Goal: Transaction & Acquisition: Obtain resource

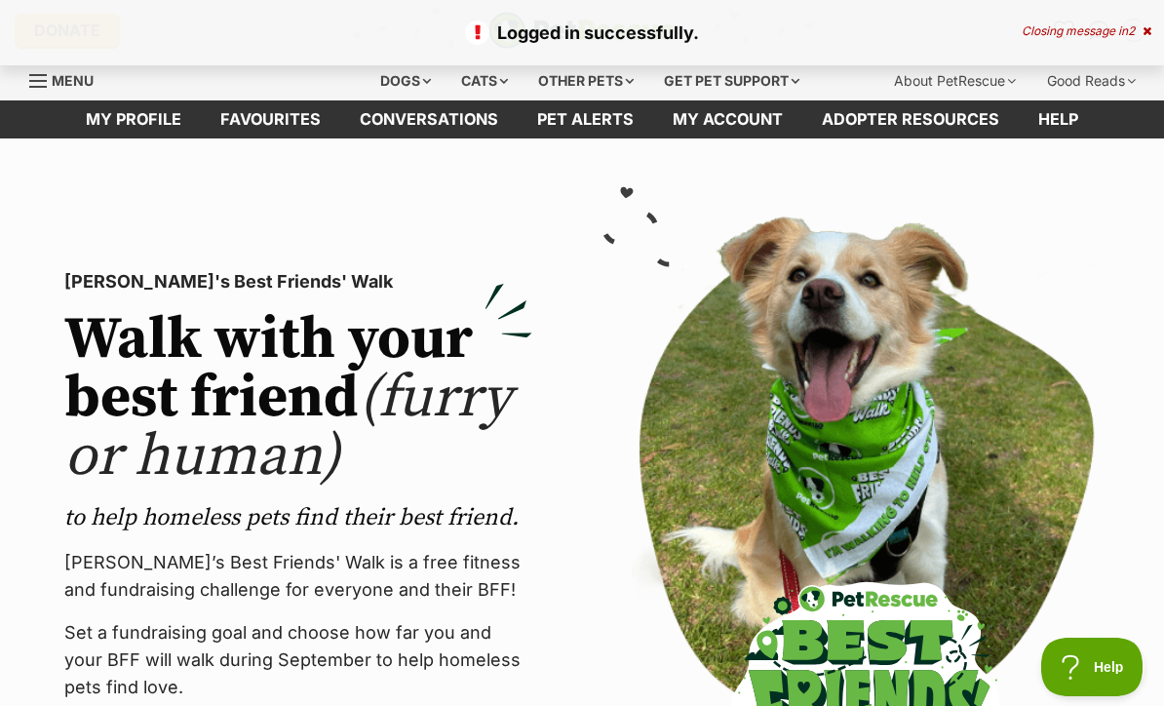
click at [1138, 37] on div "Closing message in 2" at bounding box center [1087, 31] width 130 height 14
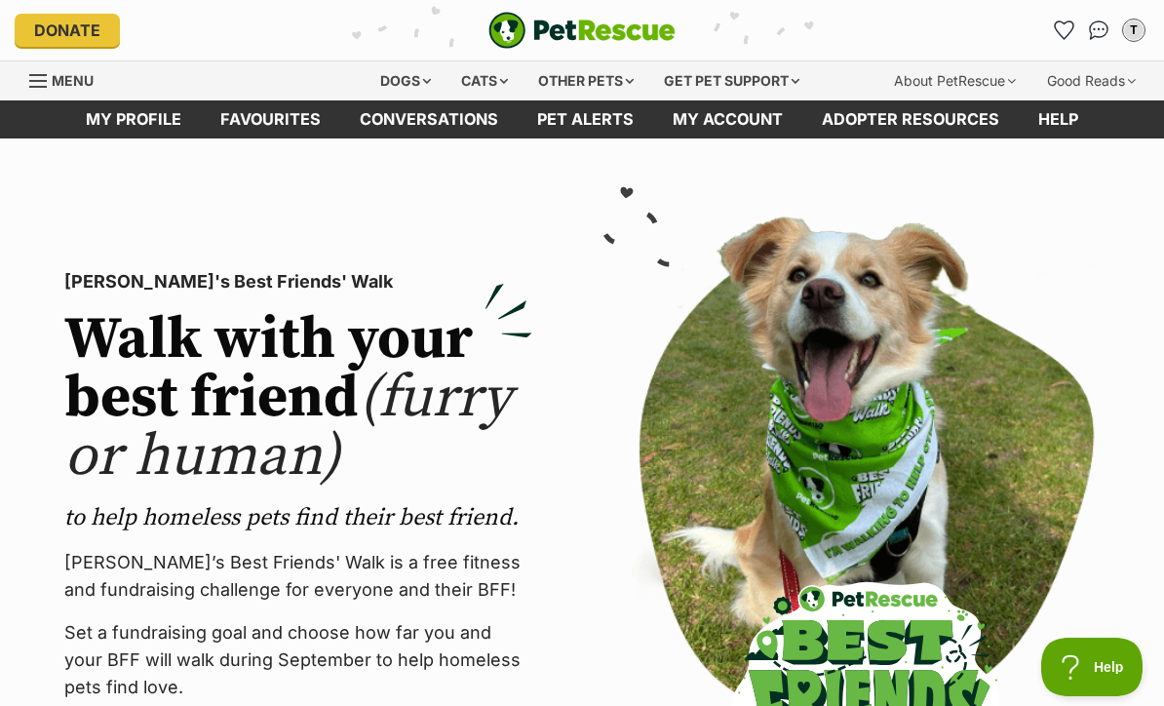
click at [31, 80] on span "Menu" at bounding box center [38, 81] width 18 height 2
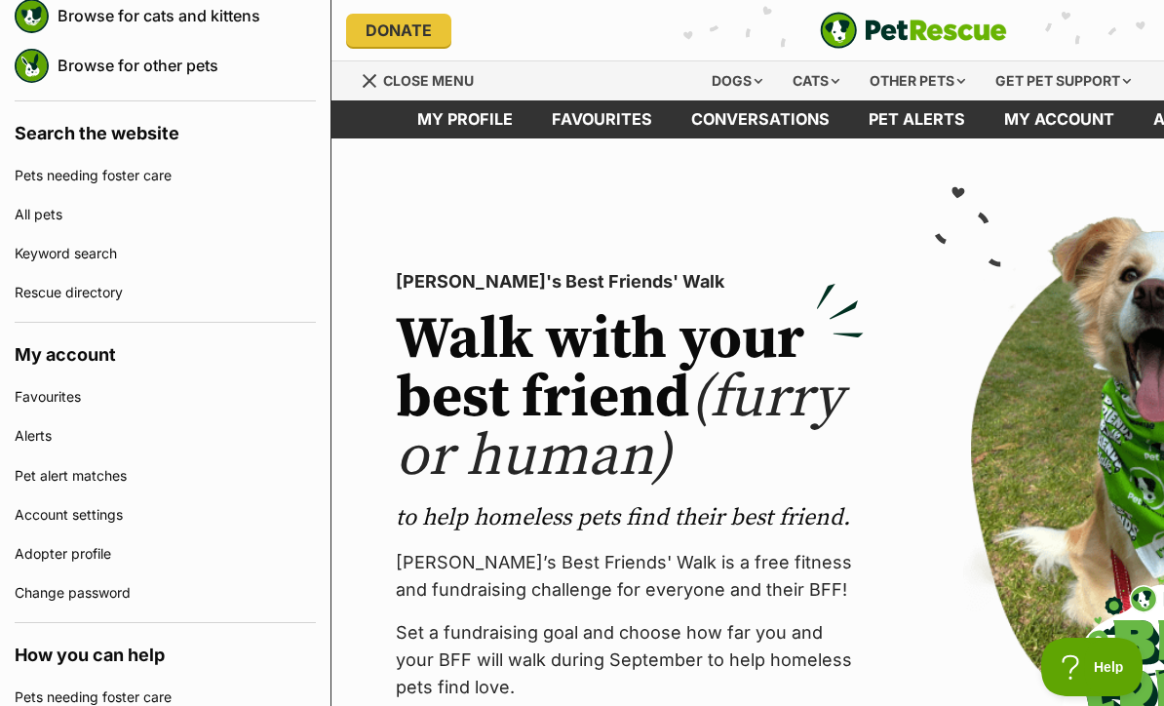
click at [156, 269] on link "Keyword search" at bounding box center [165, 253] width 301 height 39
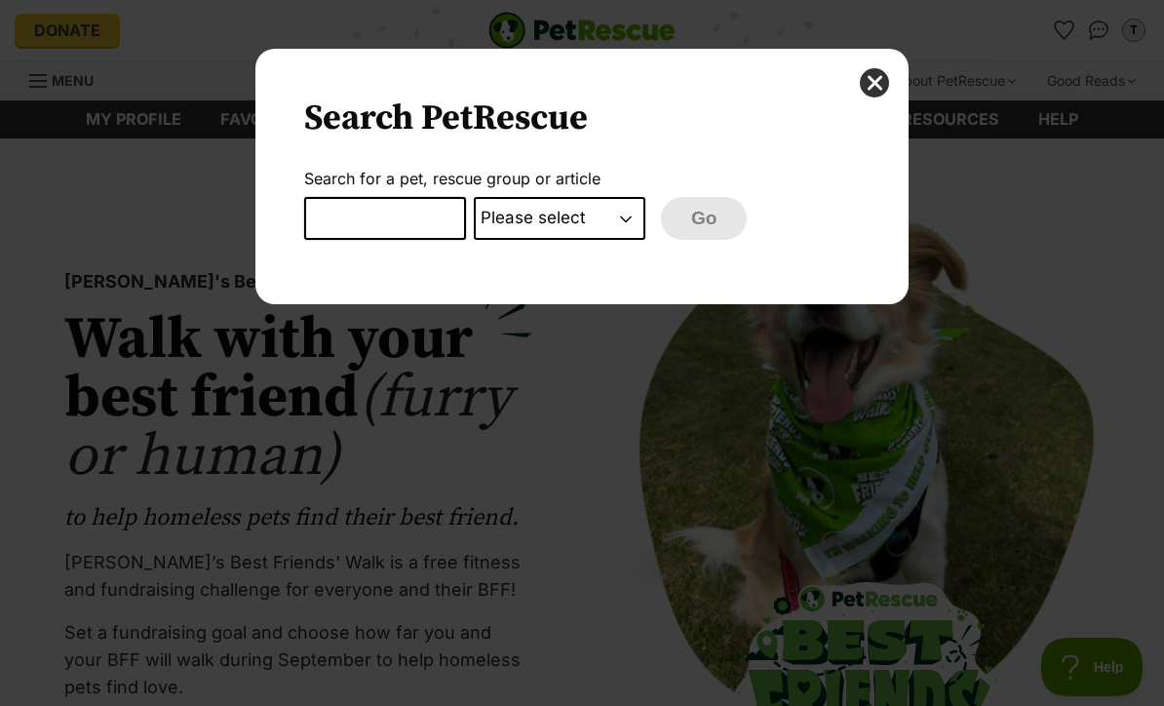
click at [421, 224] on input "Dialog Window - Close (Press escape to close)" at bounding box center [385, 218] width 162 height 43
type input "Vivienne"
click at [588, 220] on select "Please select PetRescue ID Pet name Group Article" at bounding box center [560, 218] width 172 height 43
select select "pet_name"
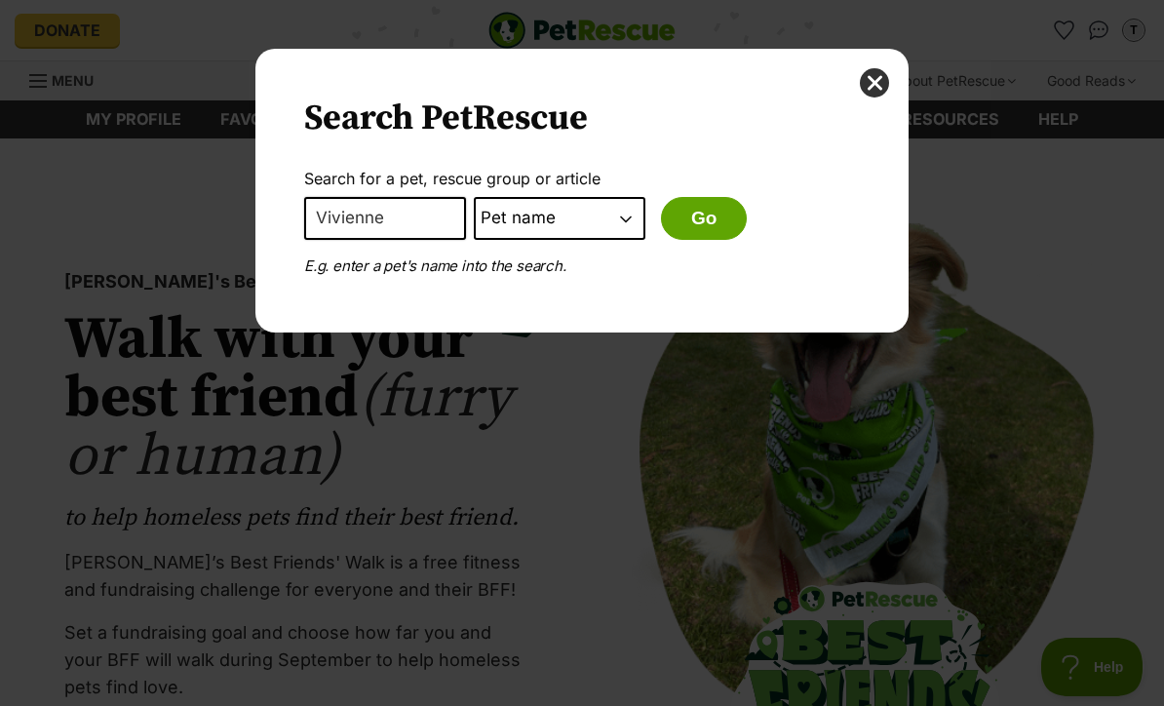
click at [706, 218] on button "Go" at bounding box center [704, 218] width 86 height 43
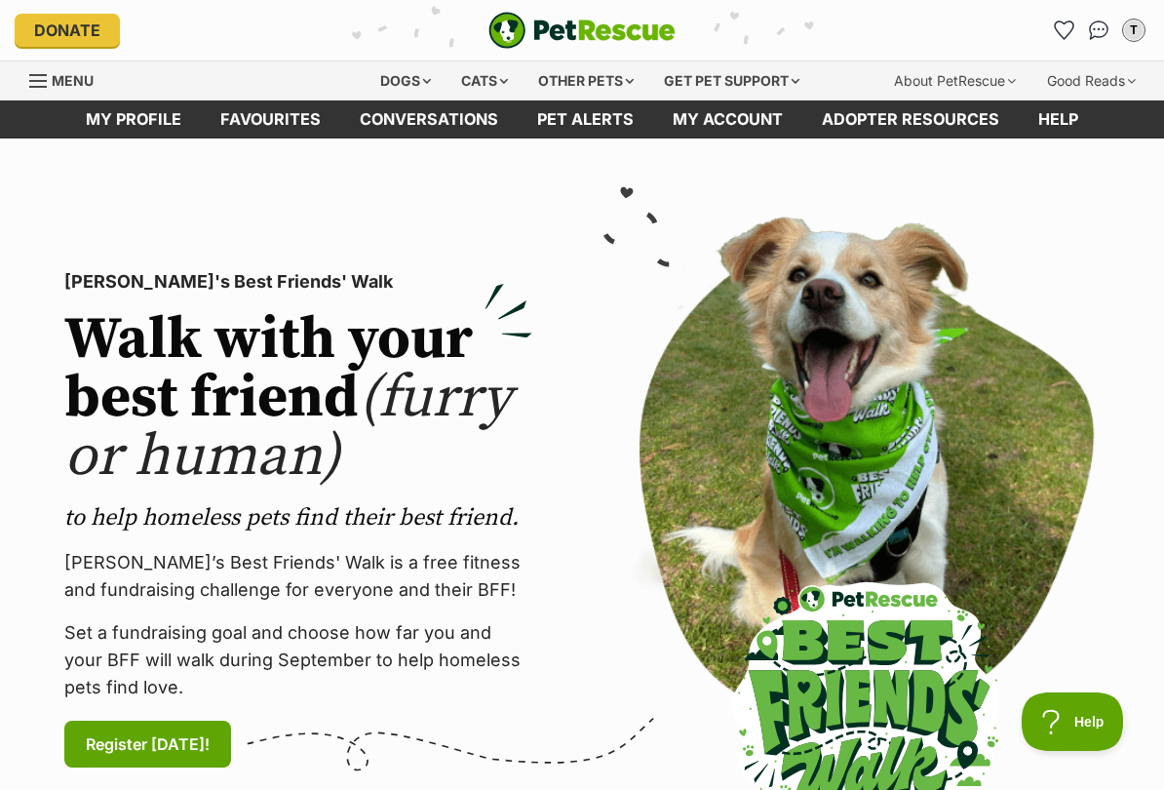
click at [253, 125] on link "Favourites" at bounding box center [270, 119] width 139 height 38
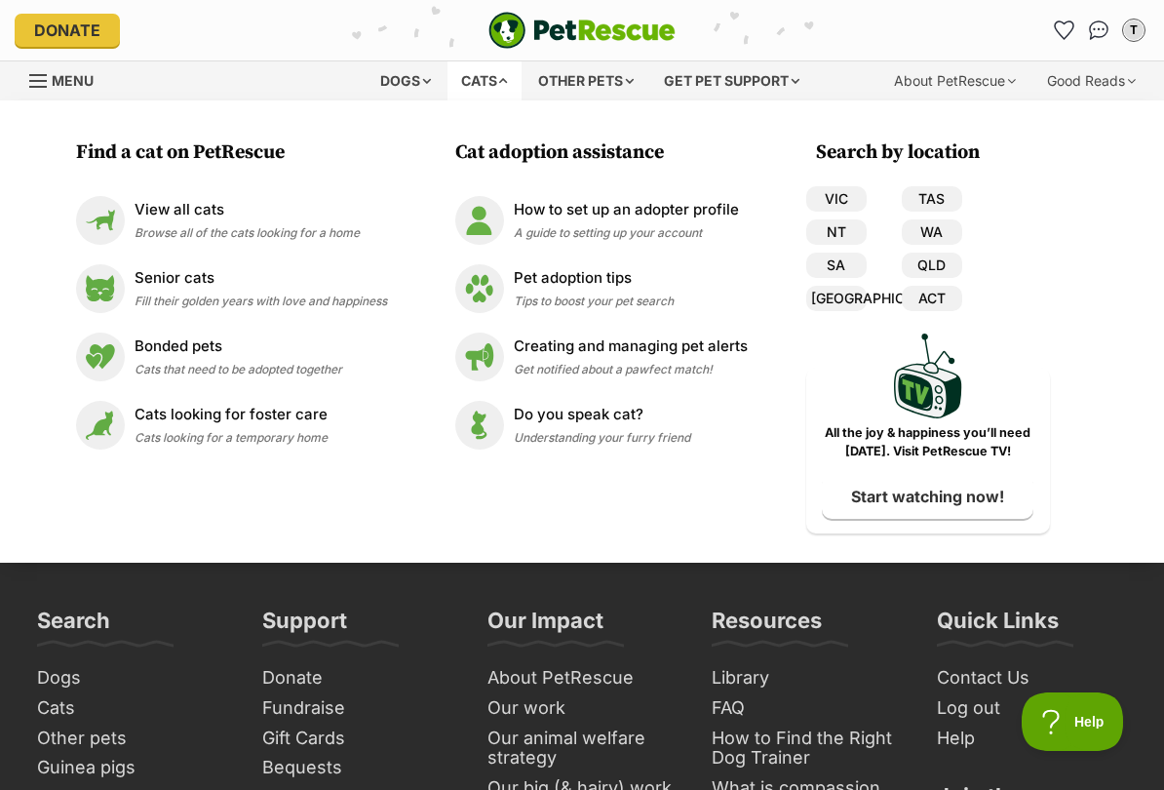
click at [360, 204] on link "View all cats Browse all of the cats looking for a home" at bounding box center [231, 220] width 311 height 49
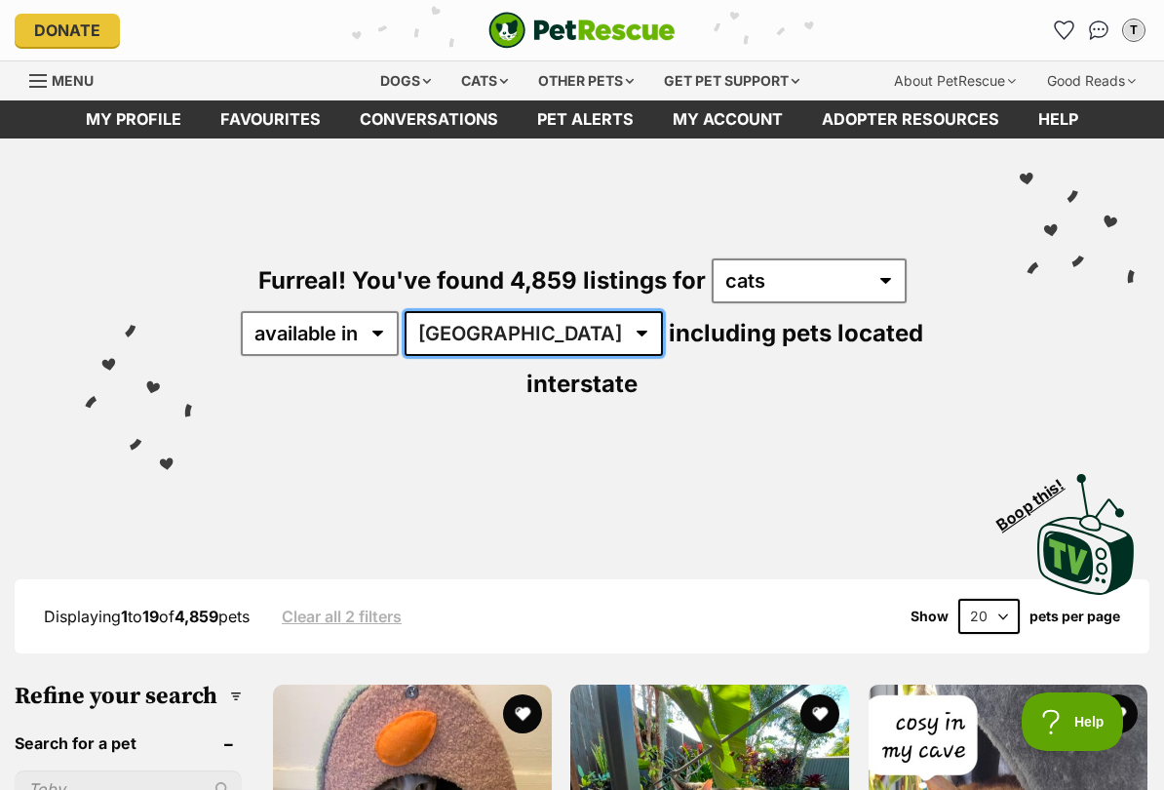
click at [536, 312] on select "Australia ACT NSW NT QLD SA TAS VIC WA" at bounding box center [534, 333] width 258 height 45
select select "VIC"
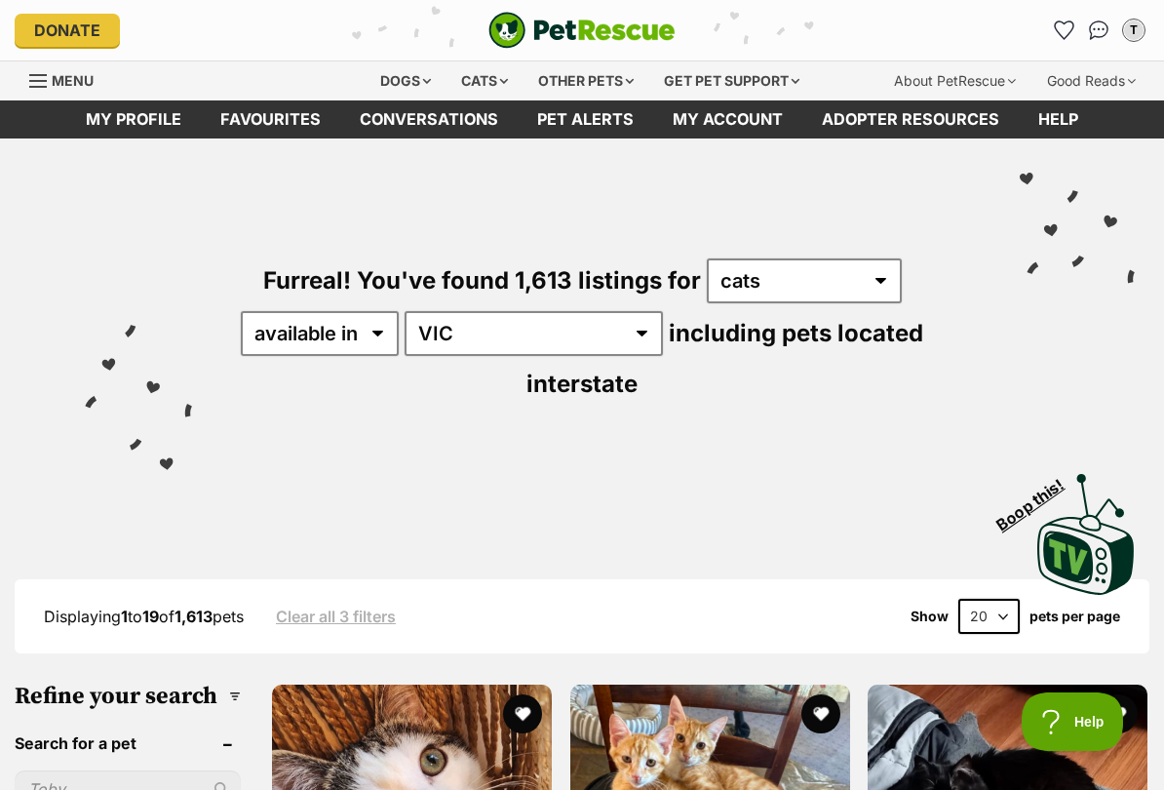
click at [37, 84] on div "Menu" at bounding box center [38, 81] width 19 height 16
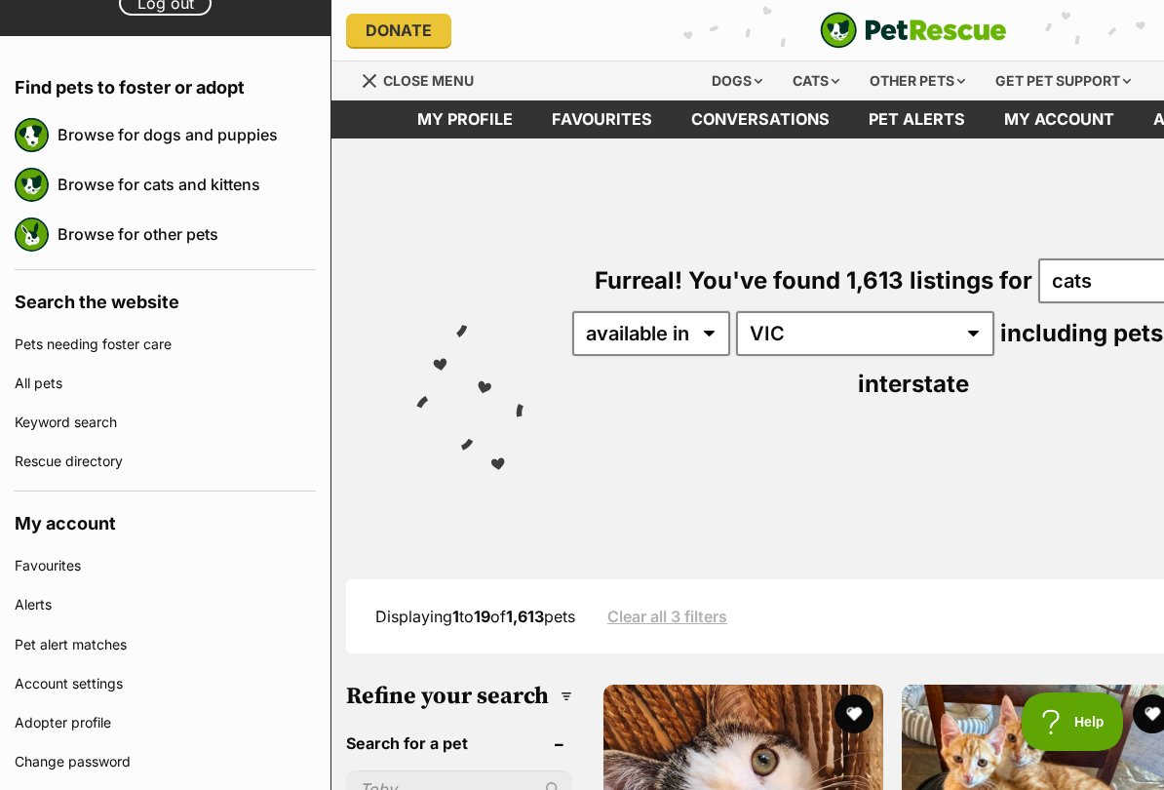
scroll to position [162, 0]
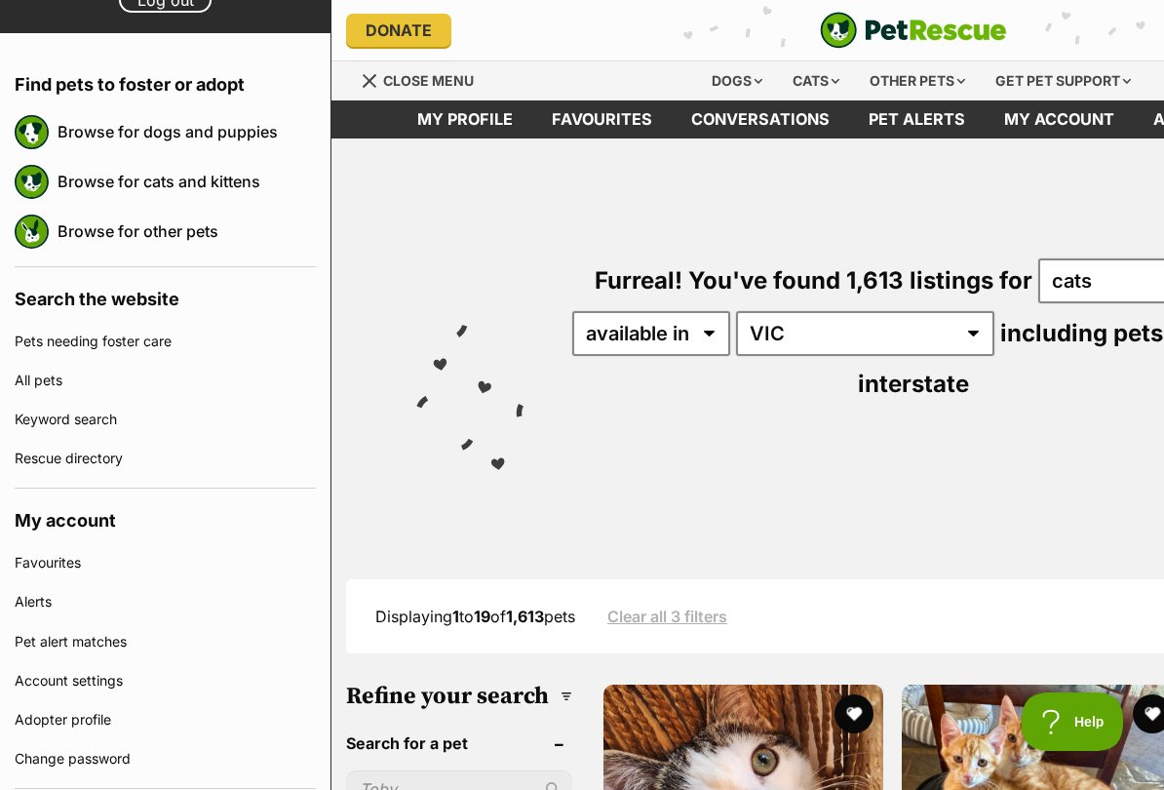
click at [15, 433] on div "Keyword search" at bounding box center [165, 419] width 301 height 39
click at [18, 417] on div "Keyword search" at bounding box center [165, 419] width 301 height 39
click at [43, 429] on link "Keyword search" at bounding box center [165, 419] width 301 height 39
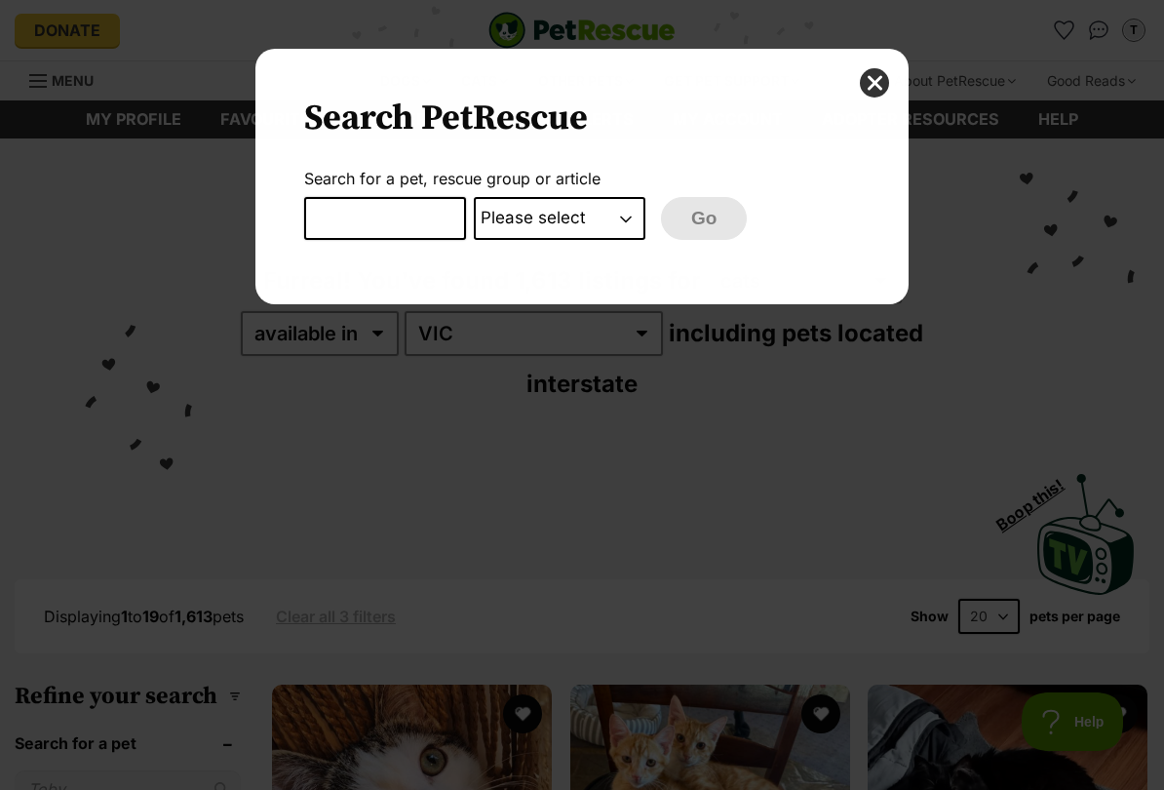
scroll to position [0, 0]
click at [557, 217] on select "Please select PetRescue ID Pet name Group Article" at bounding box center [560, 218] width 172 height 43
select select "pet_name"
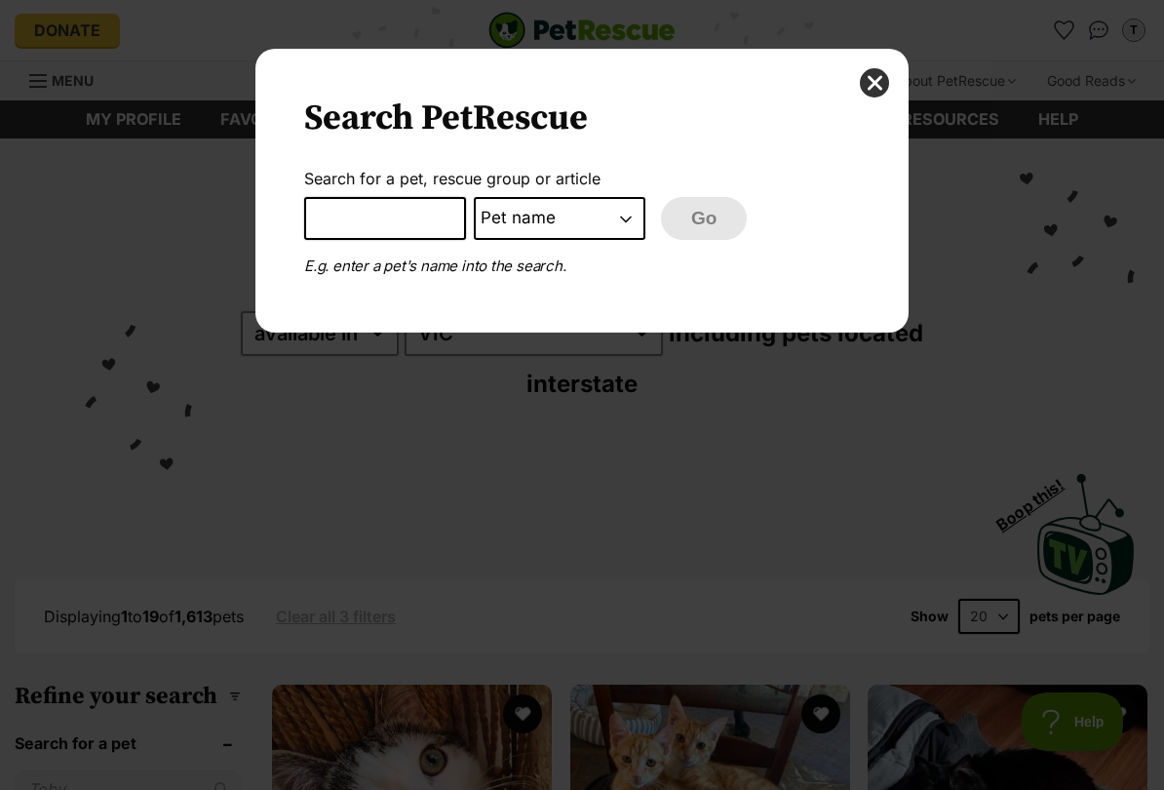
click at [438, 232] on input "Dialog Window - Close (Press escape to close)" at bounding box center [385, 218] width 162 height 43
type input "Scorpio"
click at [715, 219] on button "Go" at bounding box center [704, 218] width 86 height 43
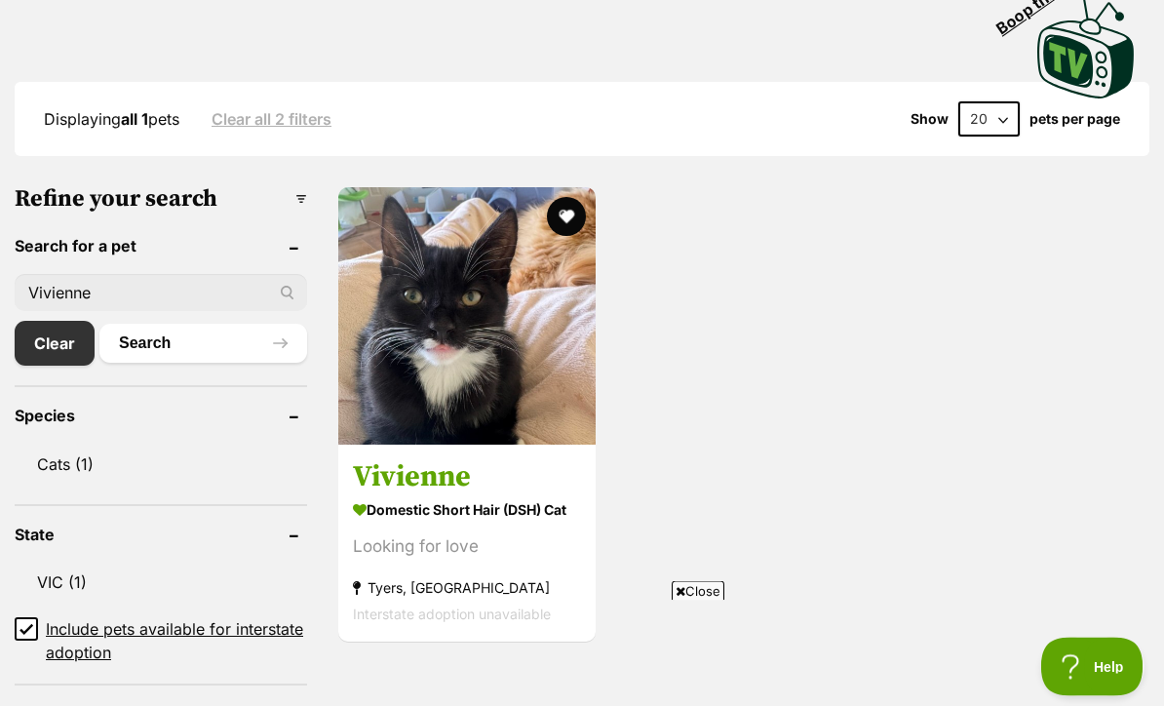
scroll to position [488, 0]
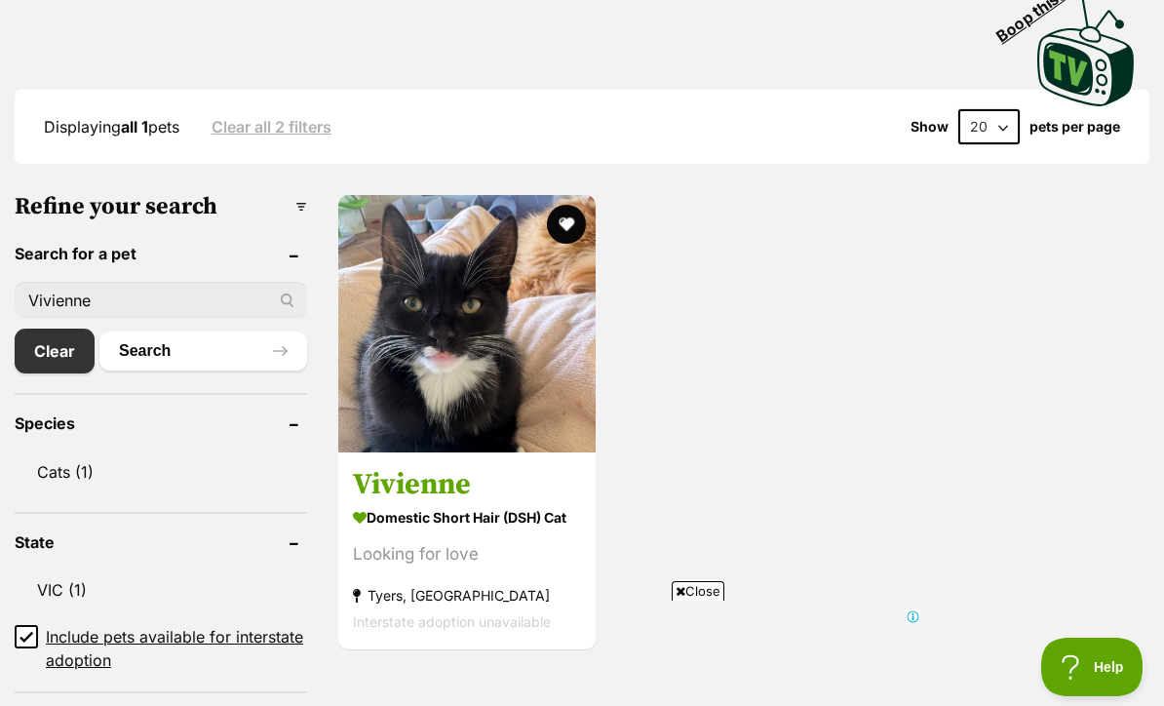
click at [568, 362] on img at bounding box center [466, 323] width 257 height 257
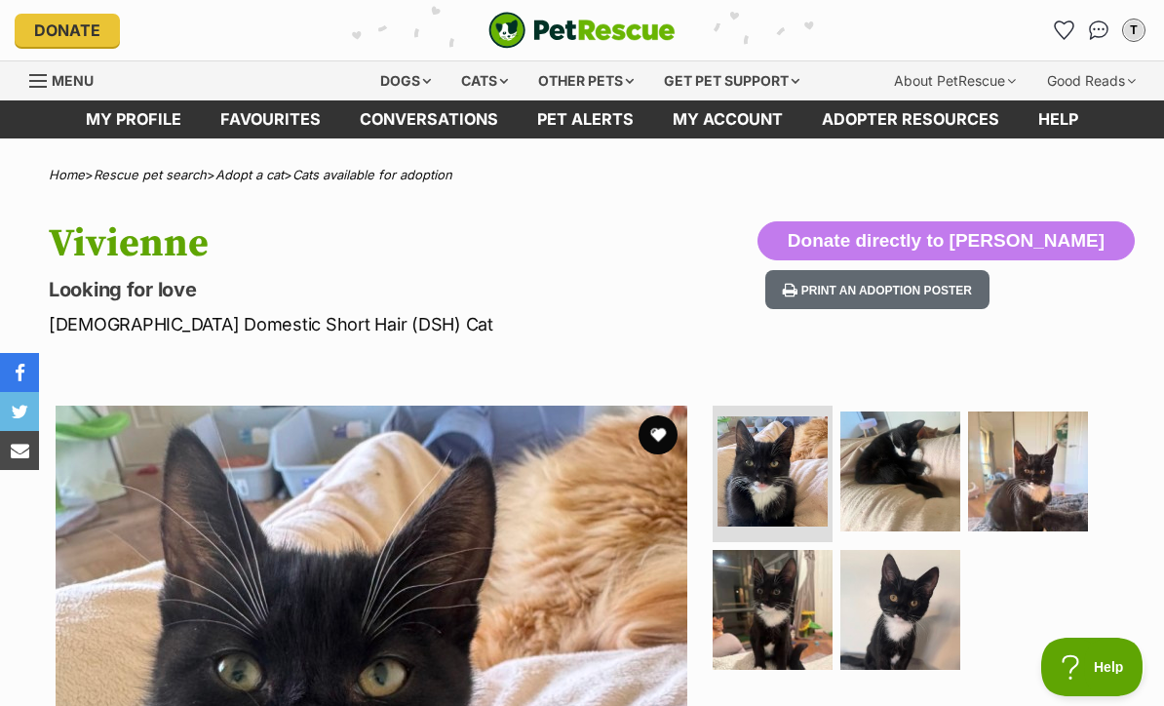
click at [670, 443] on button "favourite" at bounding box center [657, 434] width 39 height 39
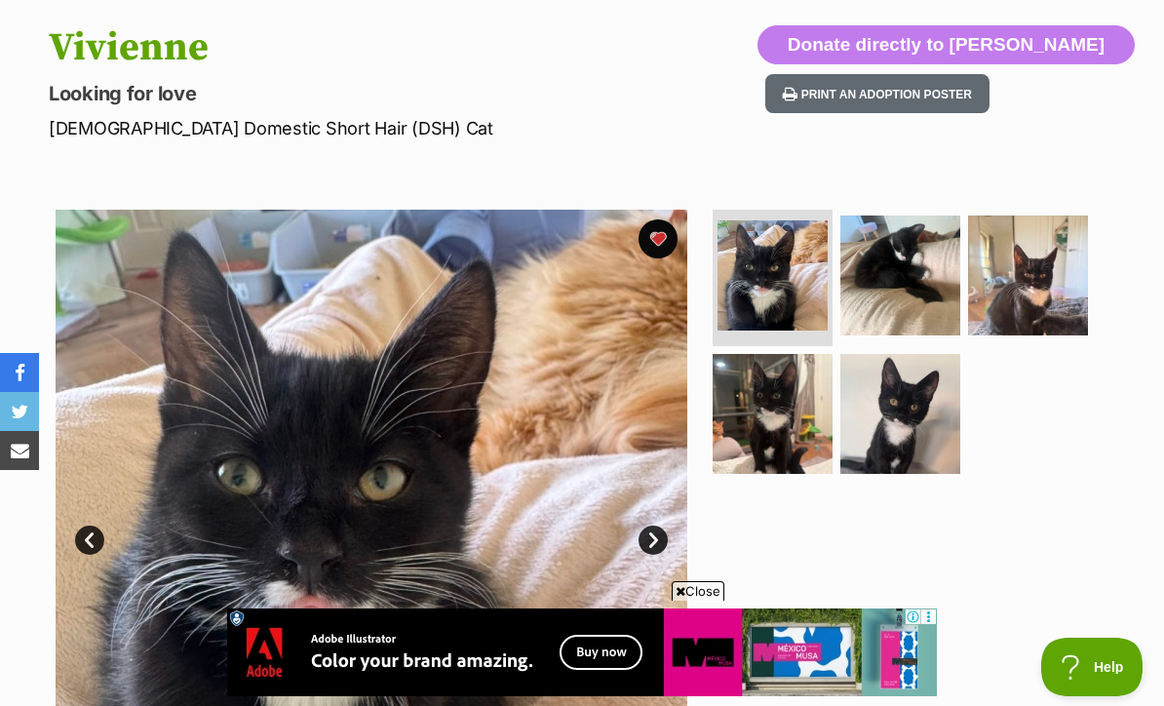
click at [1024, 556] on div at bounding box center [909, 526] width 400 height 632
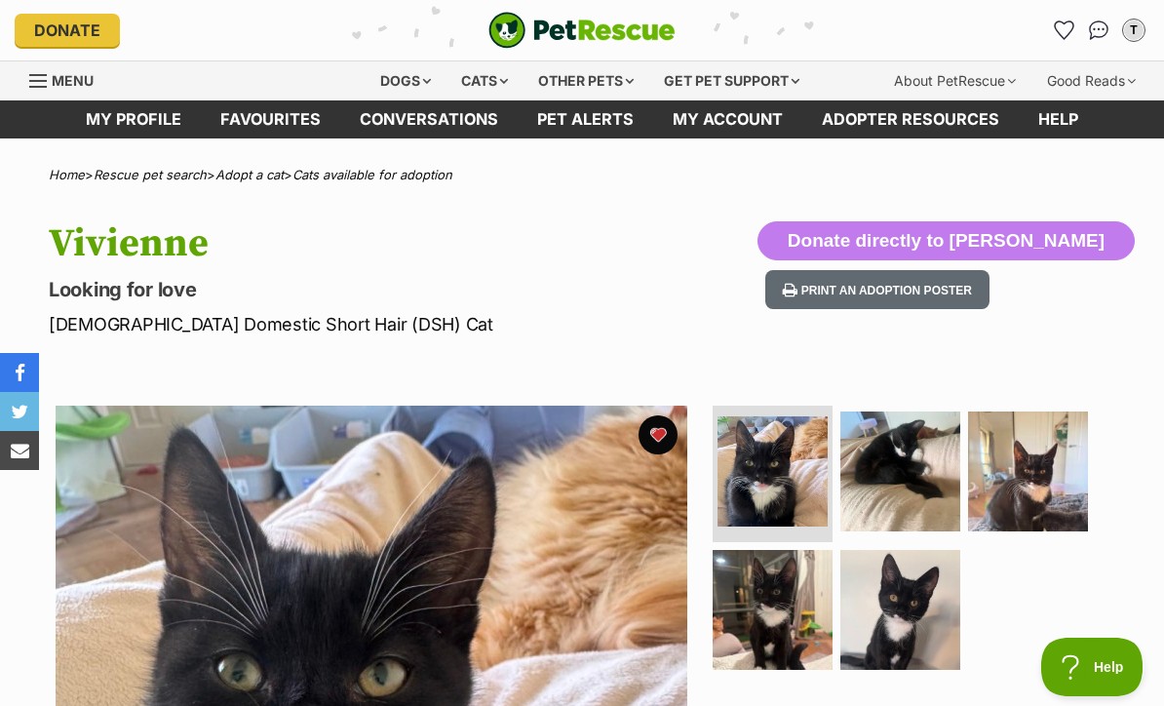
scroll to position [108, 0]
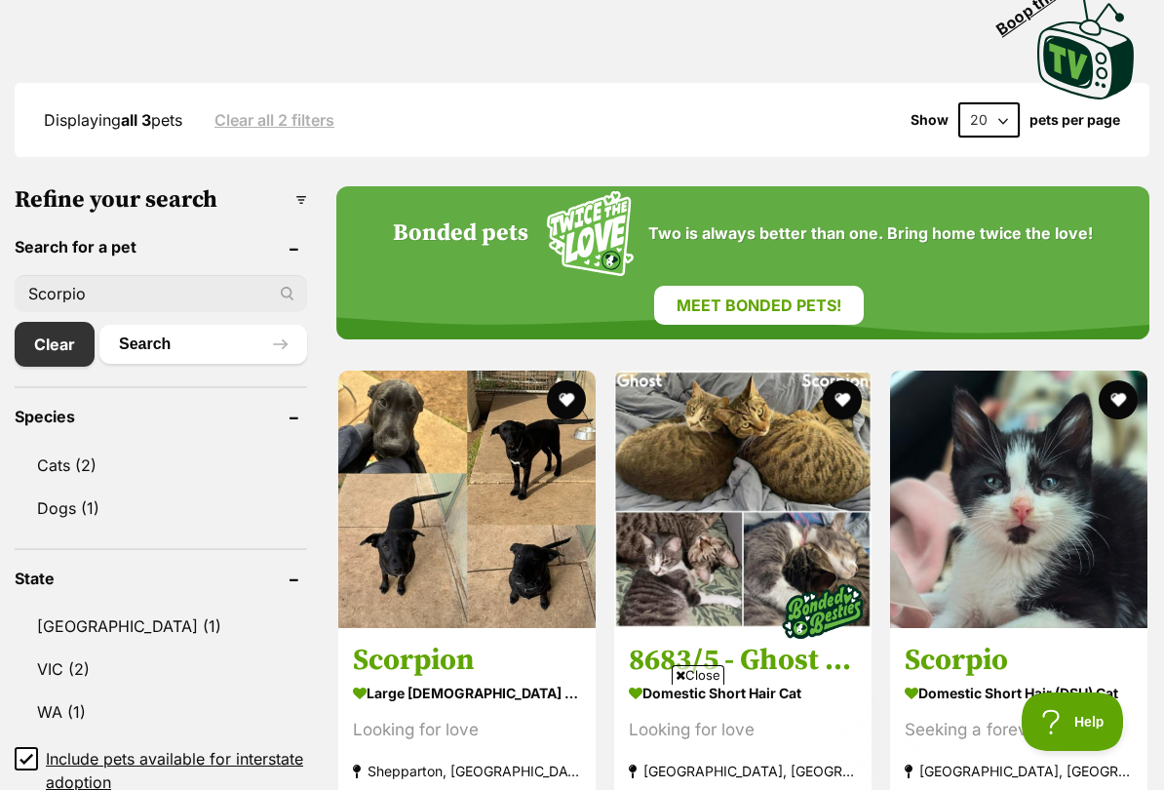
click at [1132, 380] on button "favourite" at bounding box center [1118, 399] width 39 height 39
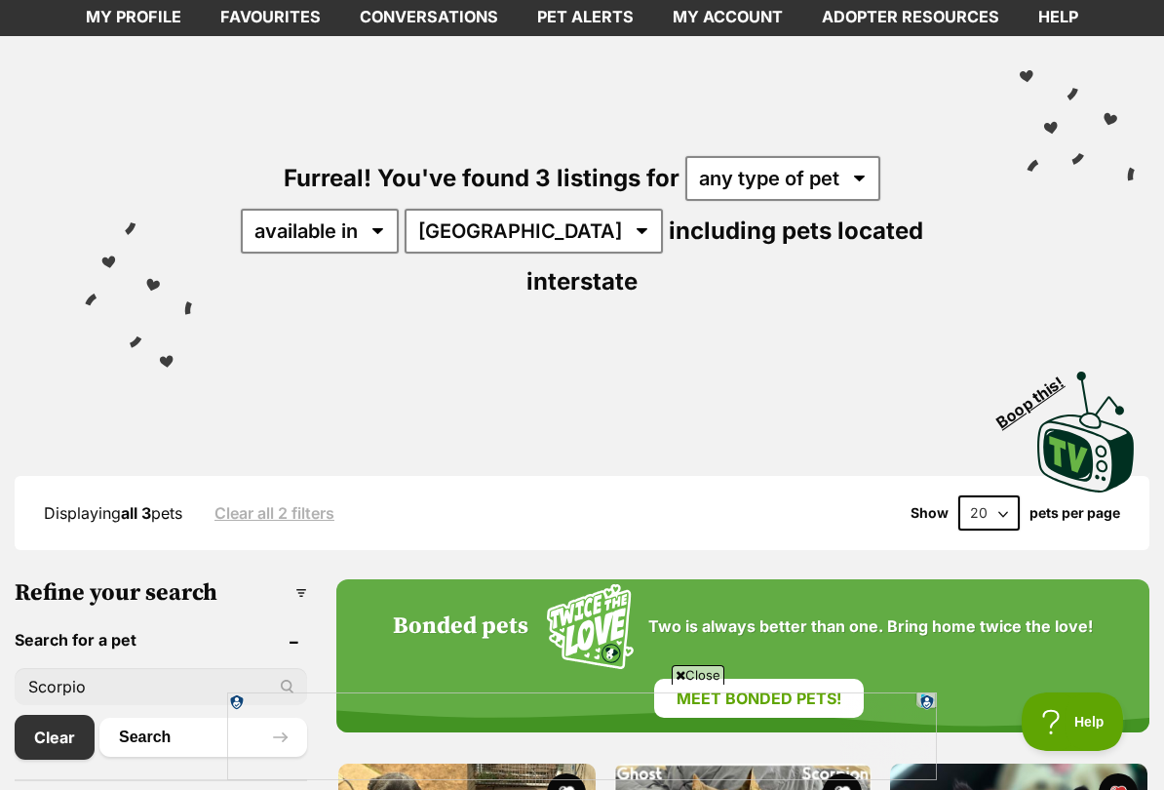
scroll to position [110, 0]
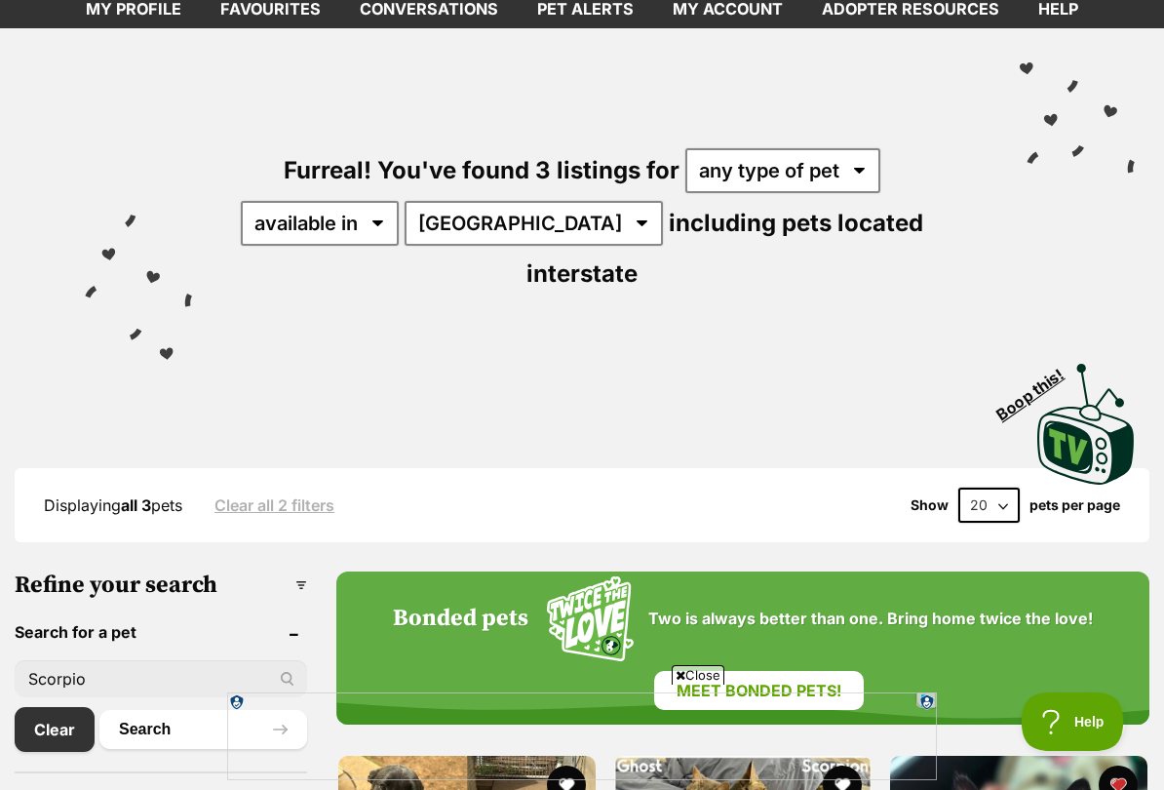
click at [47, 660] on input "Scorpio" at bounding box center [161, 678] width 292 height 37
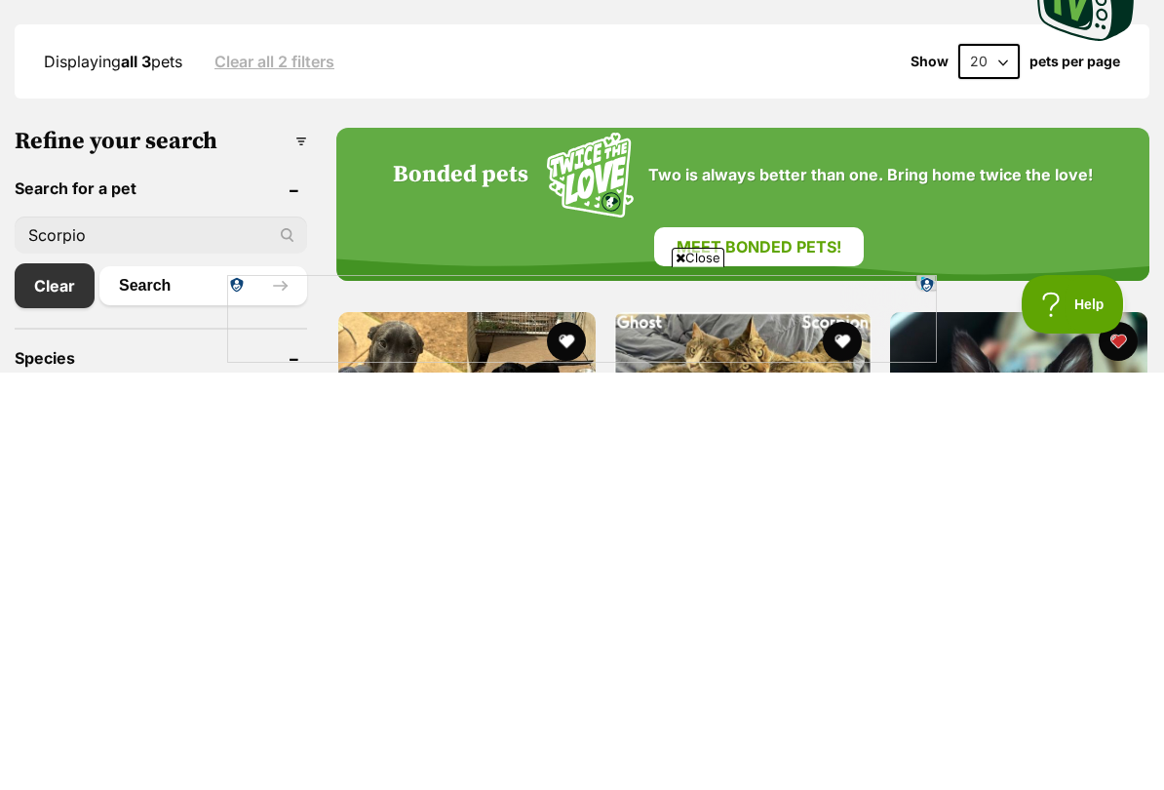
click at [52, 634] on input "Scorpio" at bounding box center [161, 652] width 292 height 37
click at [44, 634] on input "Scorpio" at bounding box center [161, 652] width 292 height 37
type input "Taurus"
click at [37, 680] on link "Clear" at bounding box center [55, 702] width 80 height 45
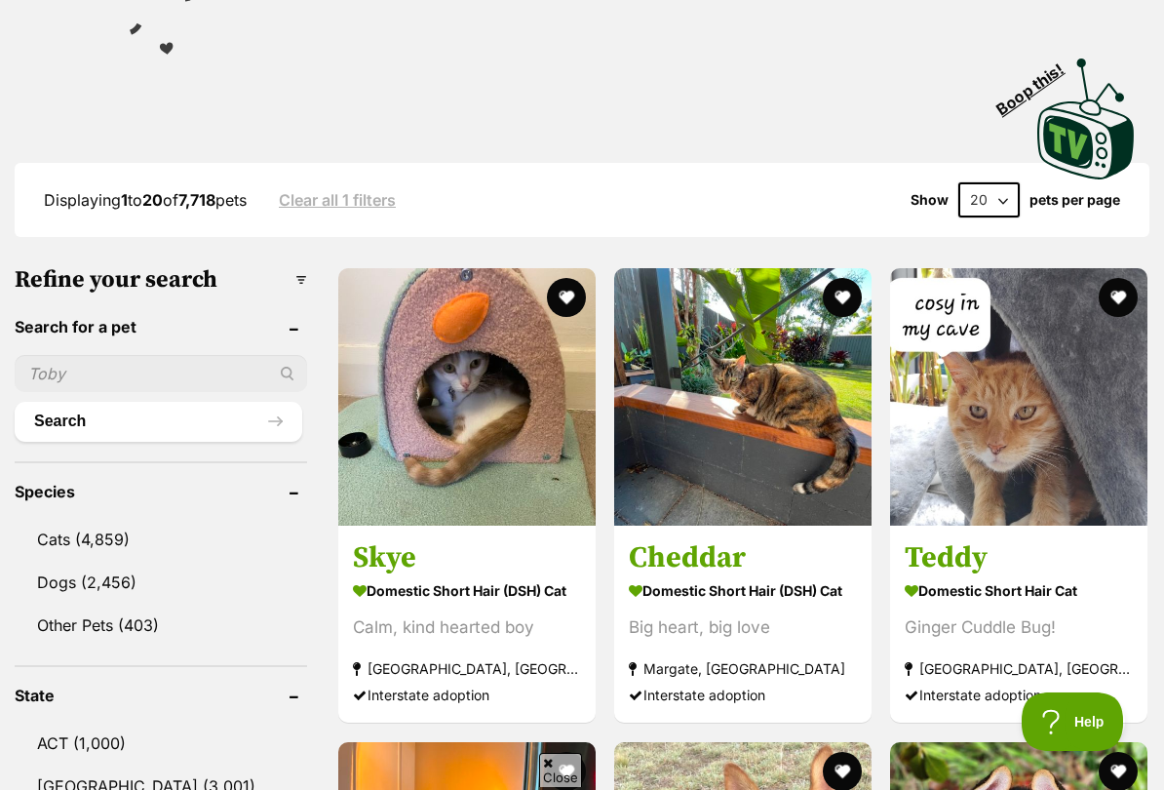
click at [52, 355] on input "text" at bounding box center [161, 373] width 292 height 37
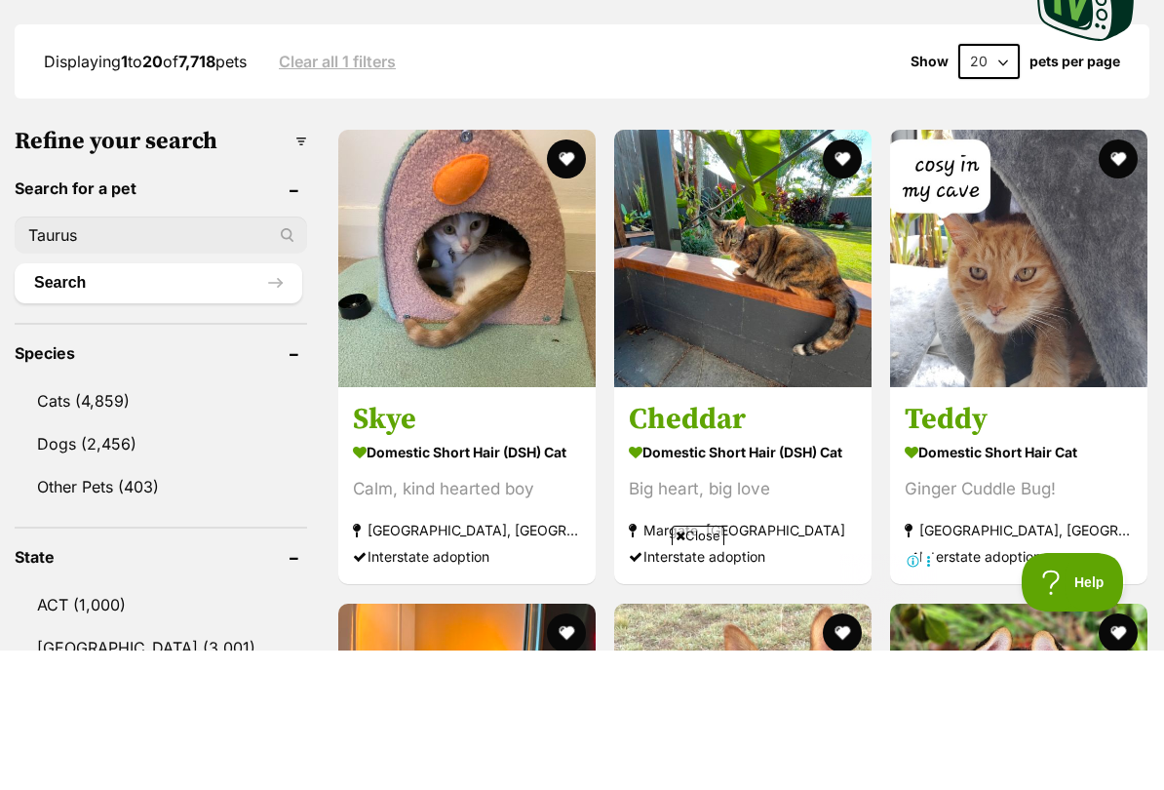
type input "Taurus"
click at [158, 403] on button "Search" at bounding box center [159, 422] width 288 height 39
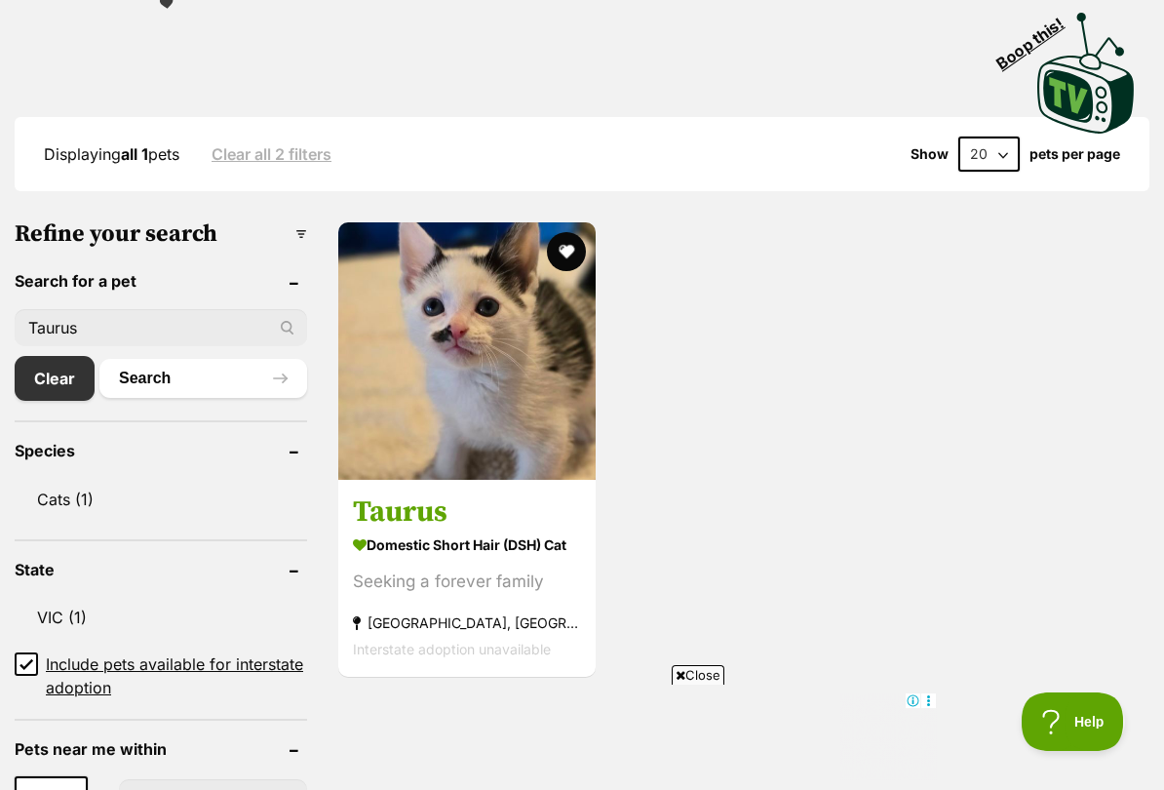
click at [563, 232] on button "favourite" at bounding box center [566, 251] width 39 height 39
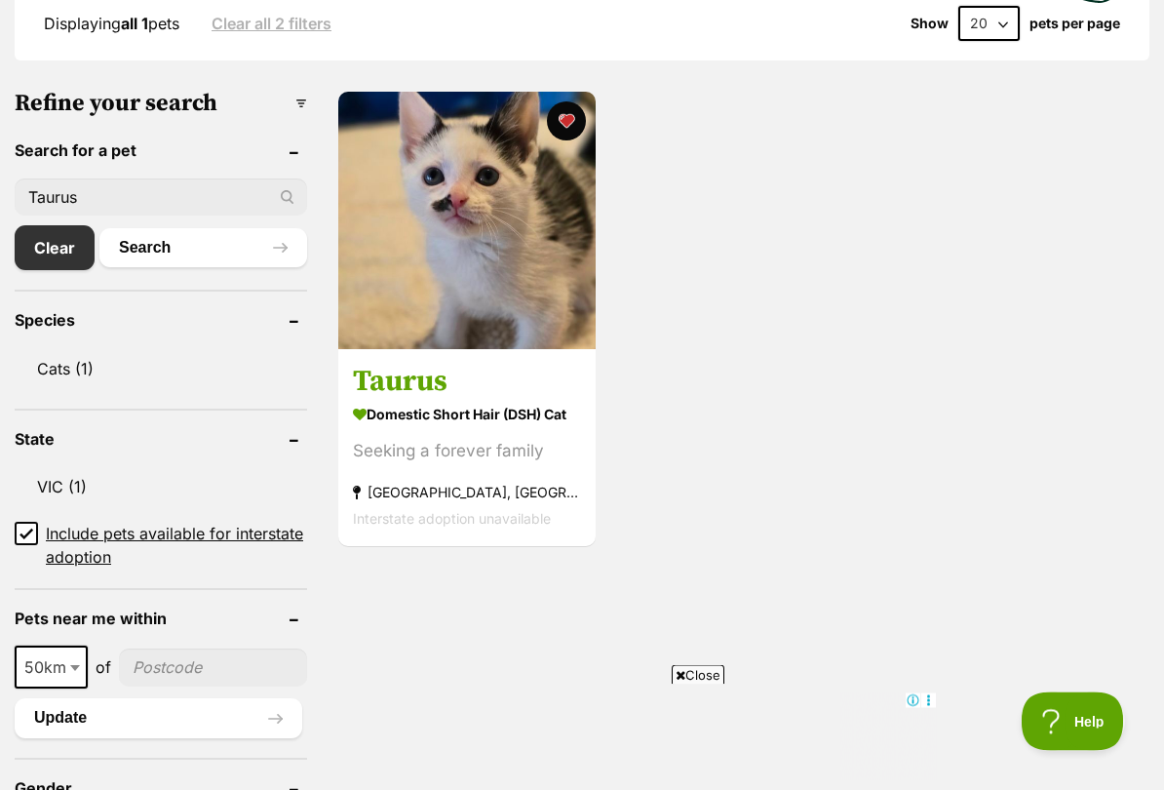
scroll to position [592, 0]
click at [550, 238] on img at bounding box center [466, 220] width 257 height 257
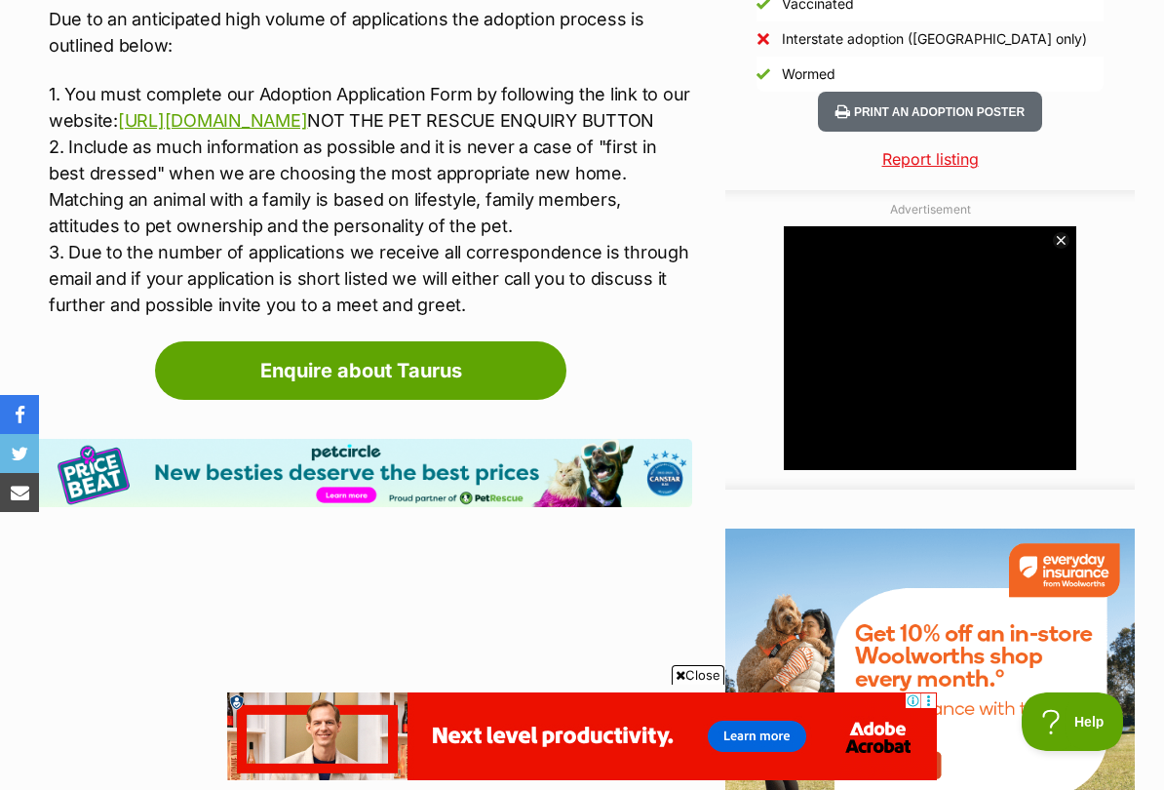
scroll to position [1928, 0]
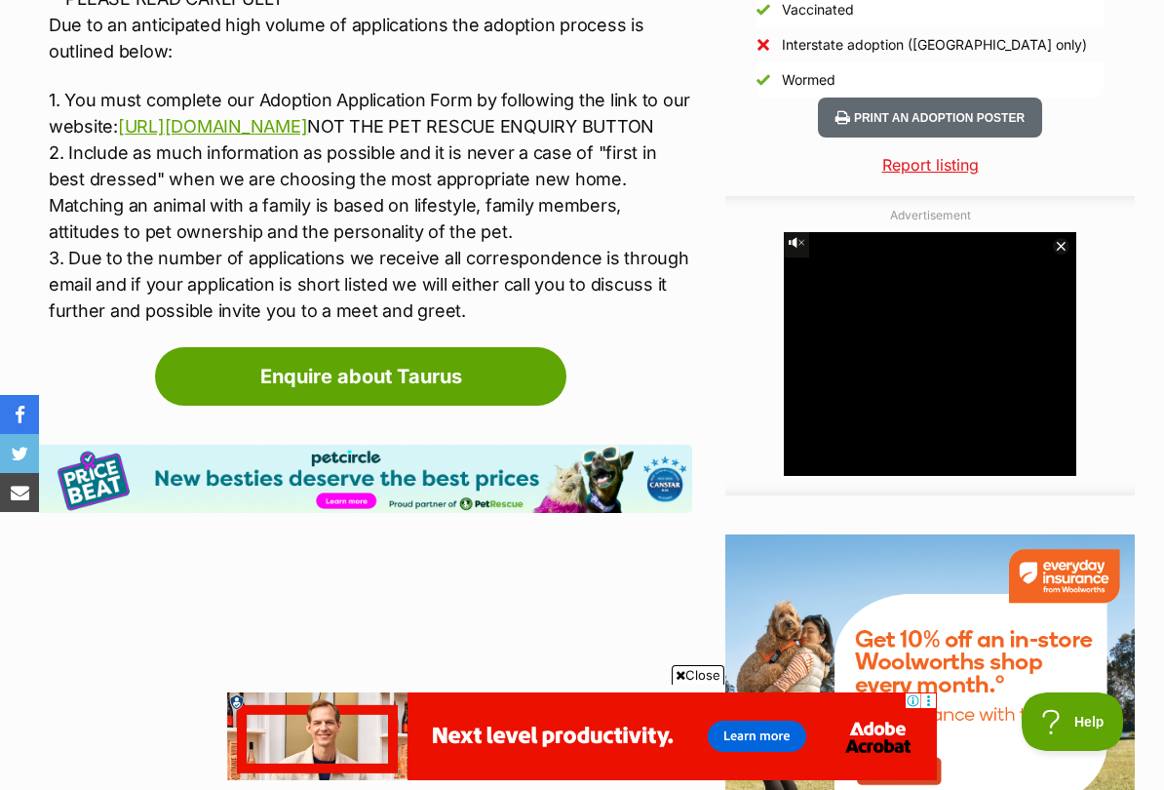
click at [480, 398] on link "Enquire about Taurus" at bounding box center [360, 376] width 411 height 58
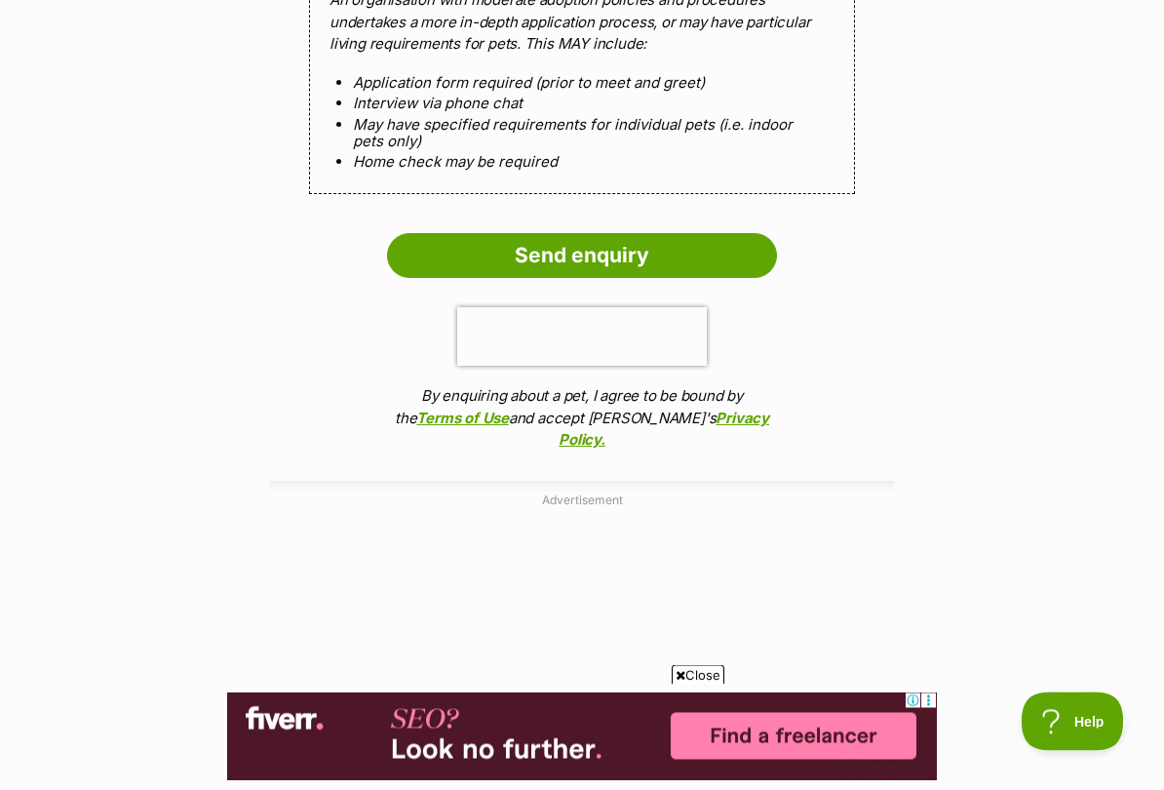
scroll to position [1827, 0]
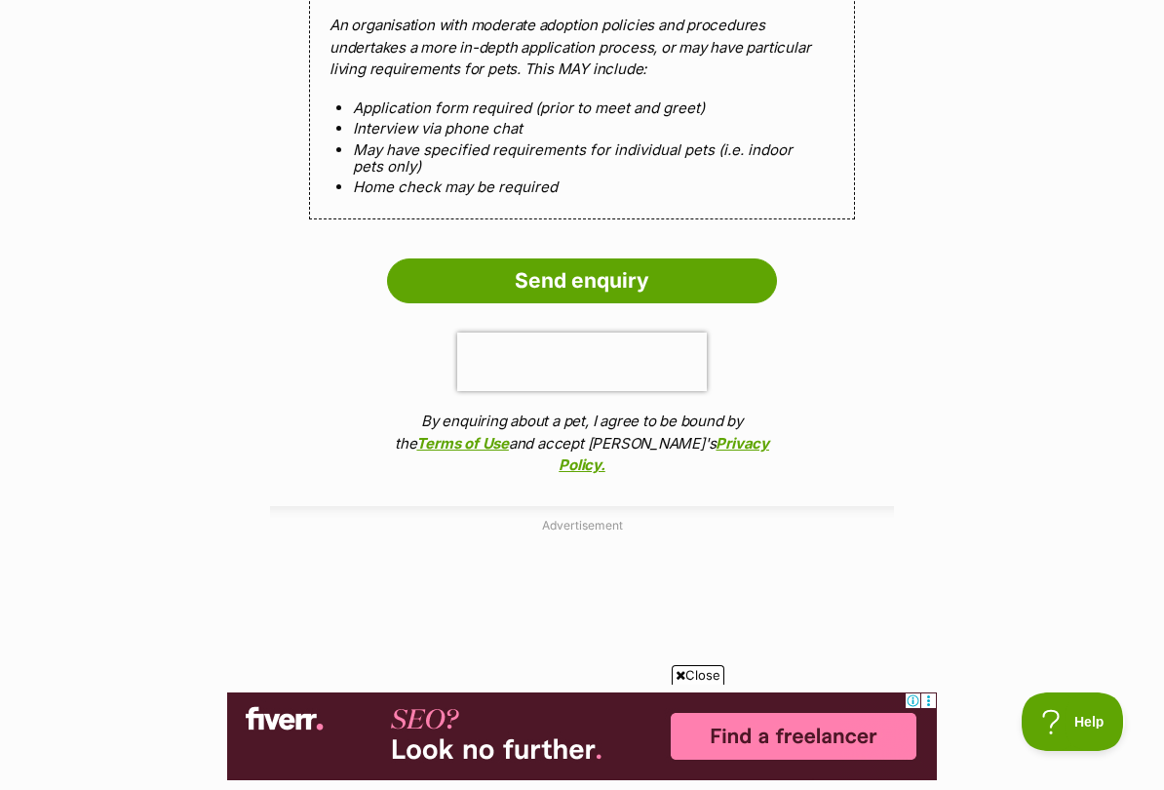
click at [722, 258] on input "Send enquiry" at bounding box center [582, 280] width 390 height 45
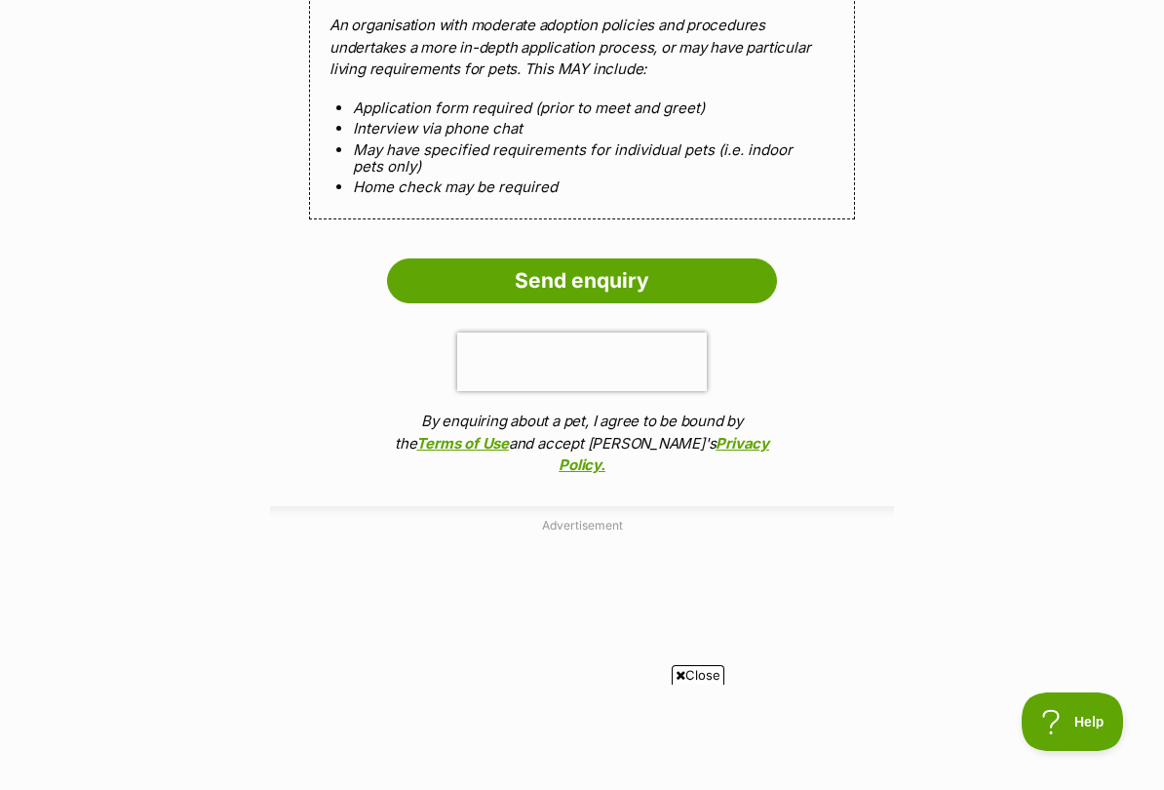
scroll to position [0, 0]
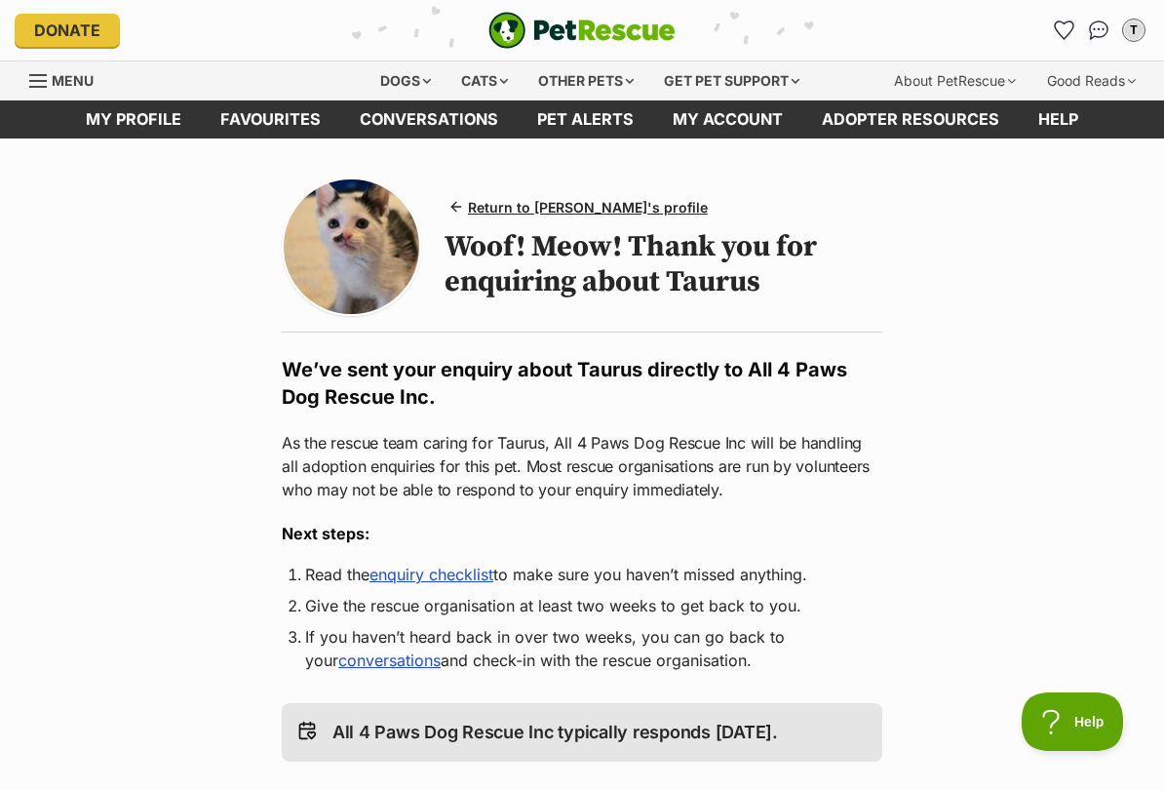
click at [84, 75] on span "Menu" at bounding box center [73, 80] width 42 height 17
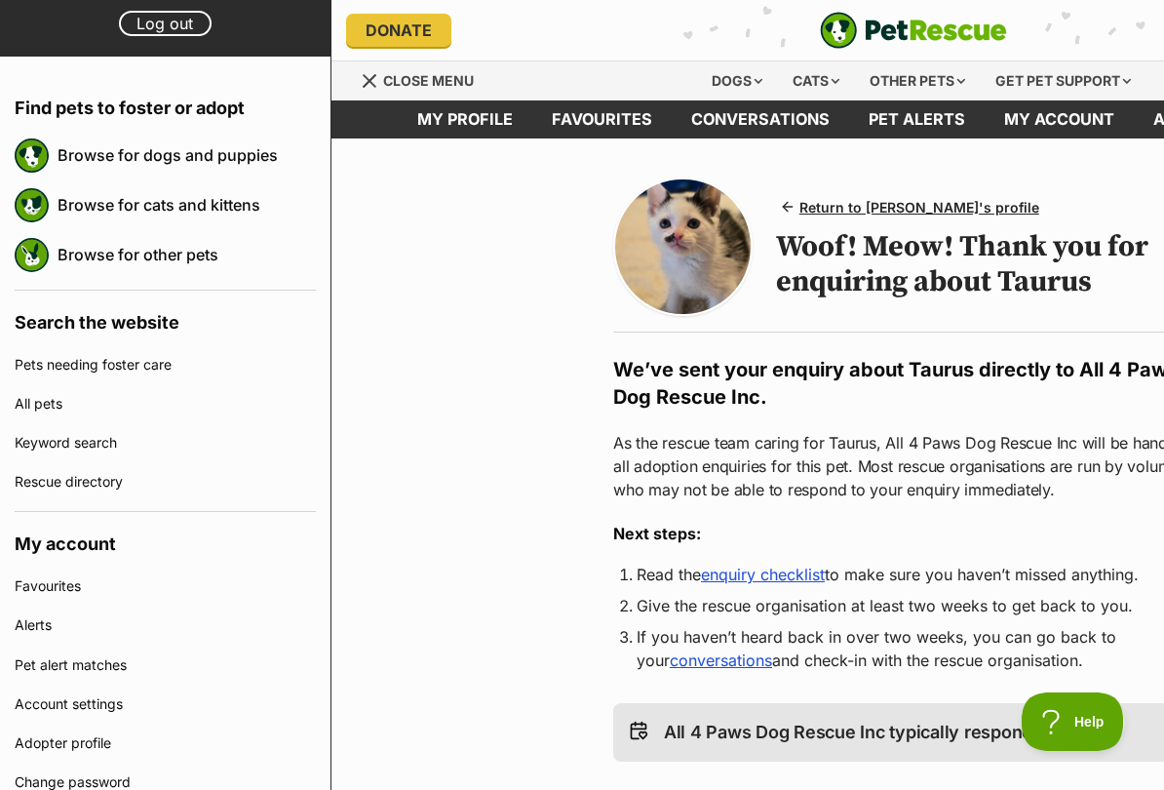
scroll to position [141, 0]
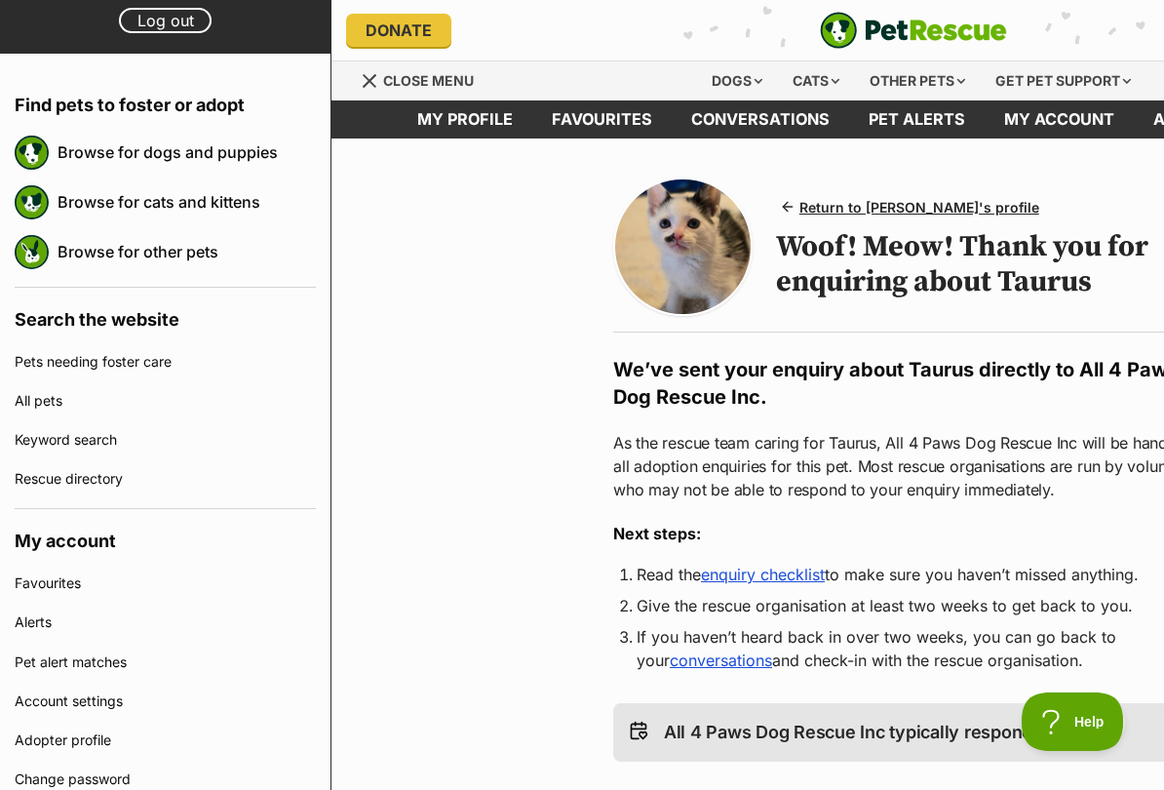
click at [198, 440] on link "Keyword search" at bounding box center [165, 439] width 301 height 39
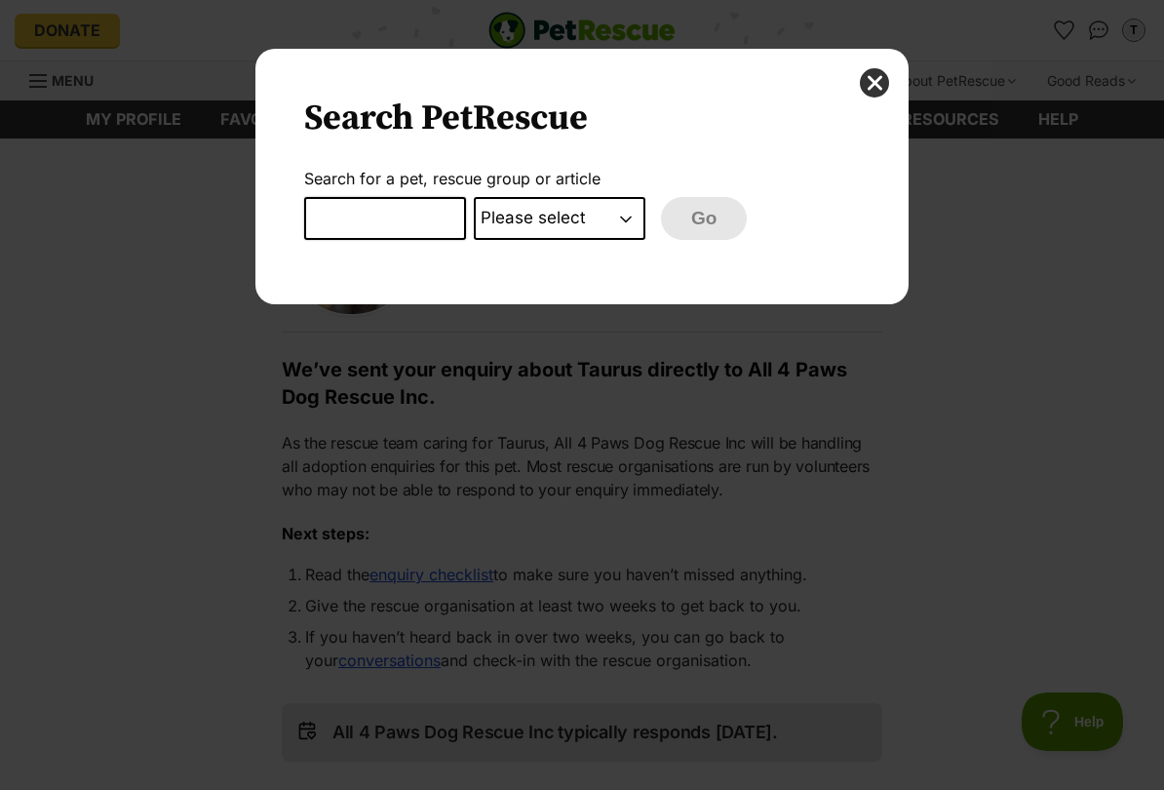
click at [867, 90] on button "close" at bounding box center [874, 82] width 29 height 29
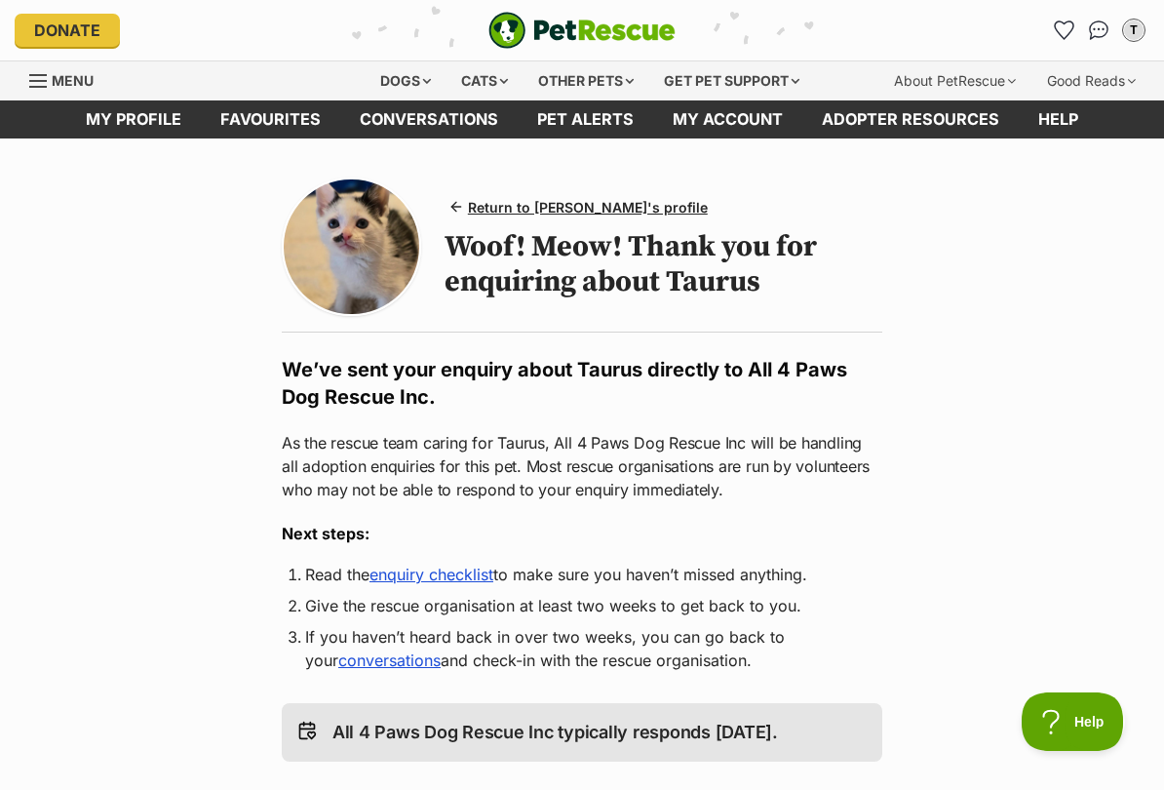
click at [49, 78] on link "Menu" at bounding box center [68, 78] width 78 height 35
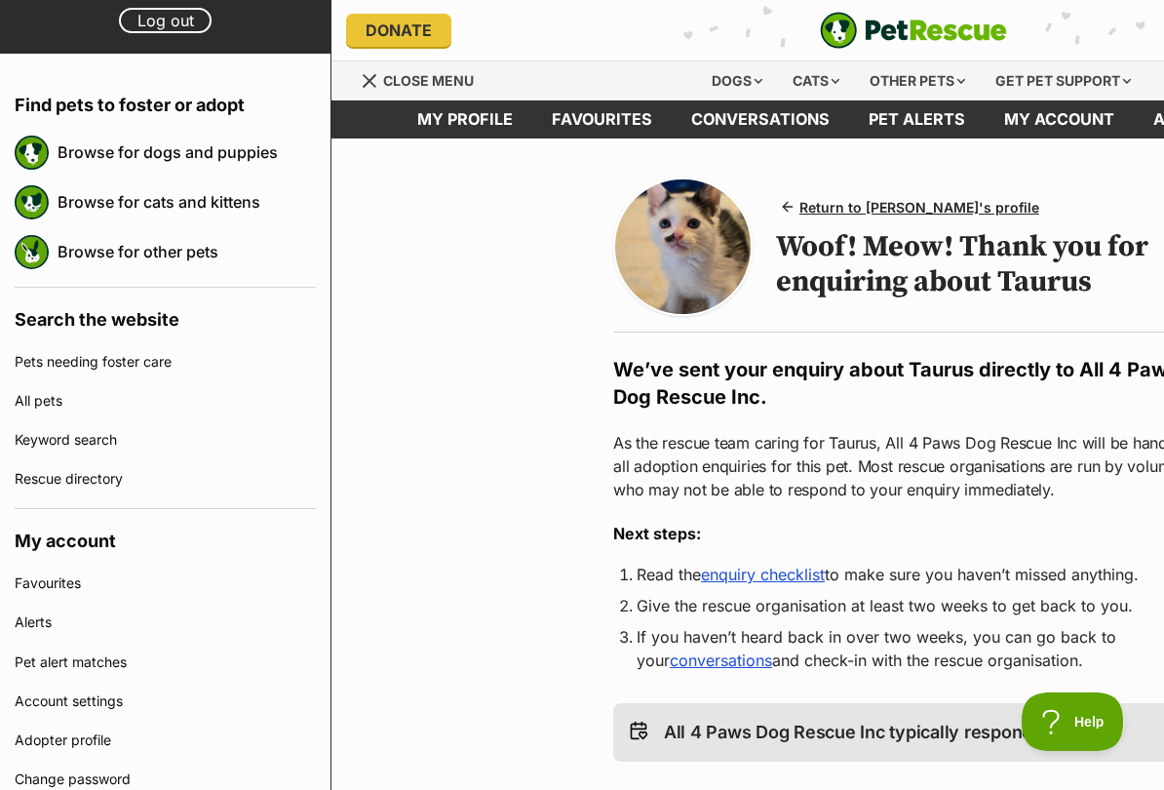
click at [239, 211] on link "Browse for cats and kittens" at bounding box center [187, 201] width 258 height 41
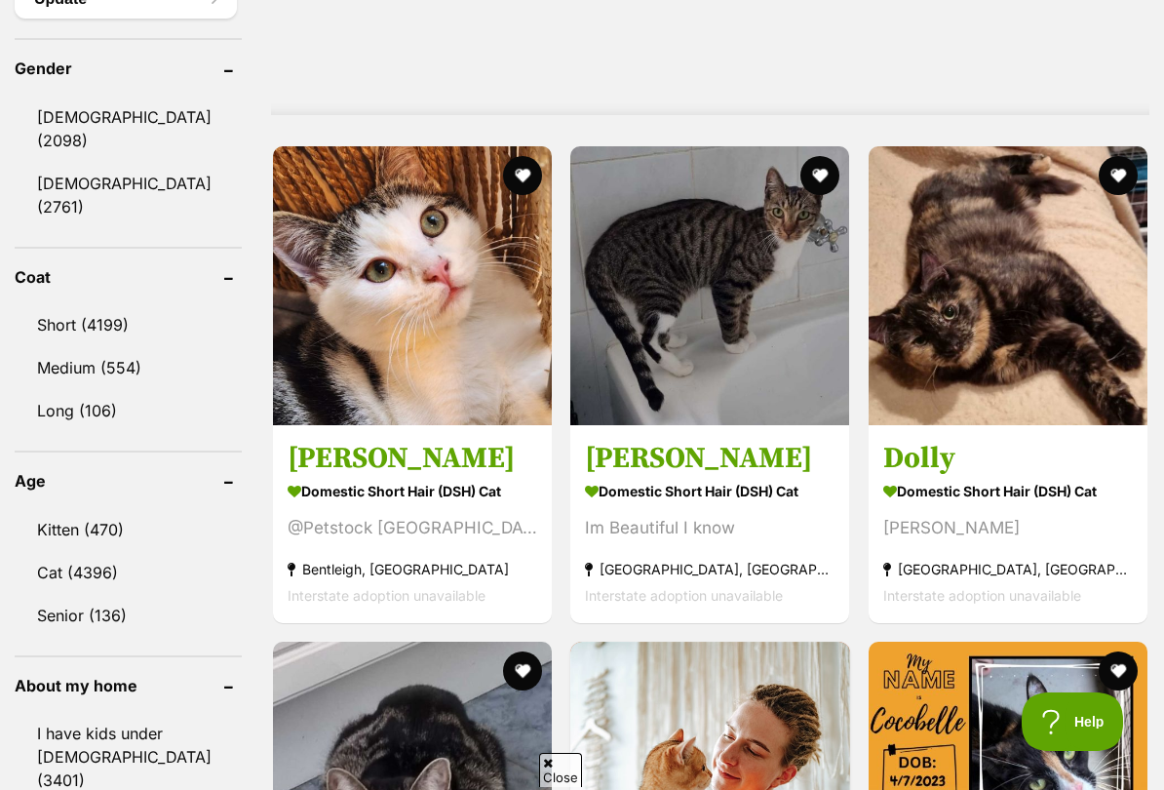
click at [187, 509] on link "Kitten (470)" at bounding box center [128, 529] width 227 height 41
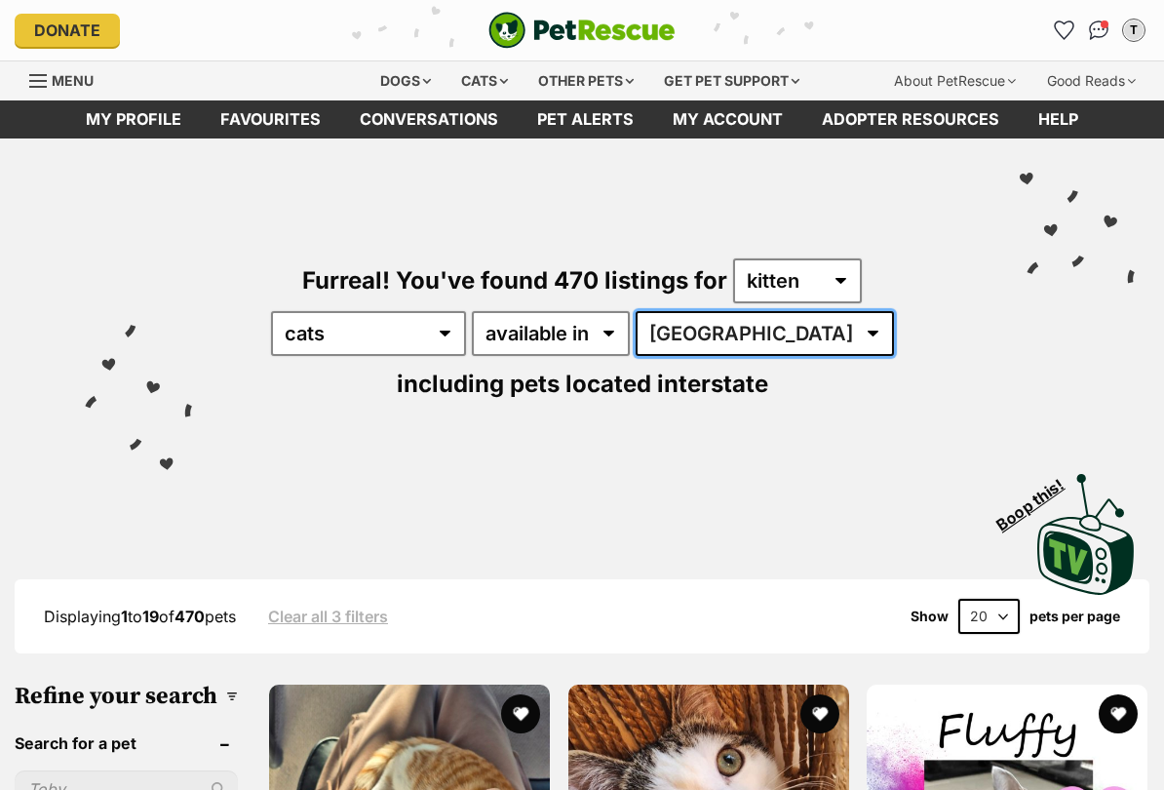
click at [708, 337] on select "[GEOGRAPHIC_DATA] [GEOGRAPHIC_DATA] [GEOGRAPHIC_DATA] [GEOGRAPHIC_DATA] [GEOGRA…" at bounding box center [765, 333] width 258 height 45
select select "VIC"
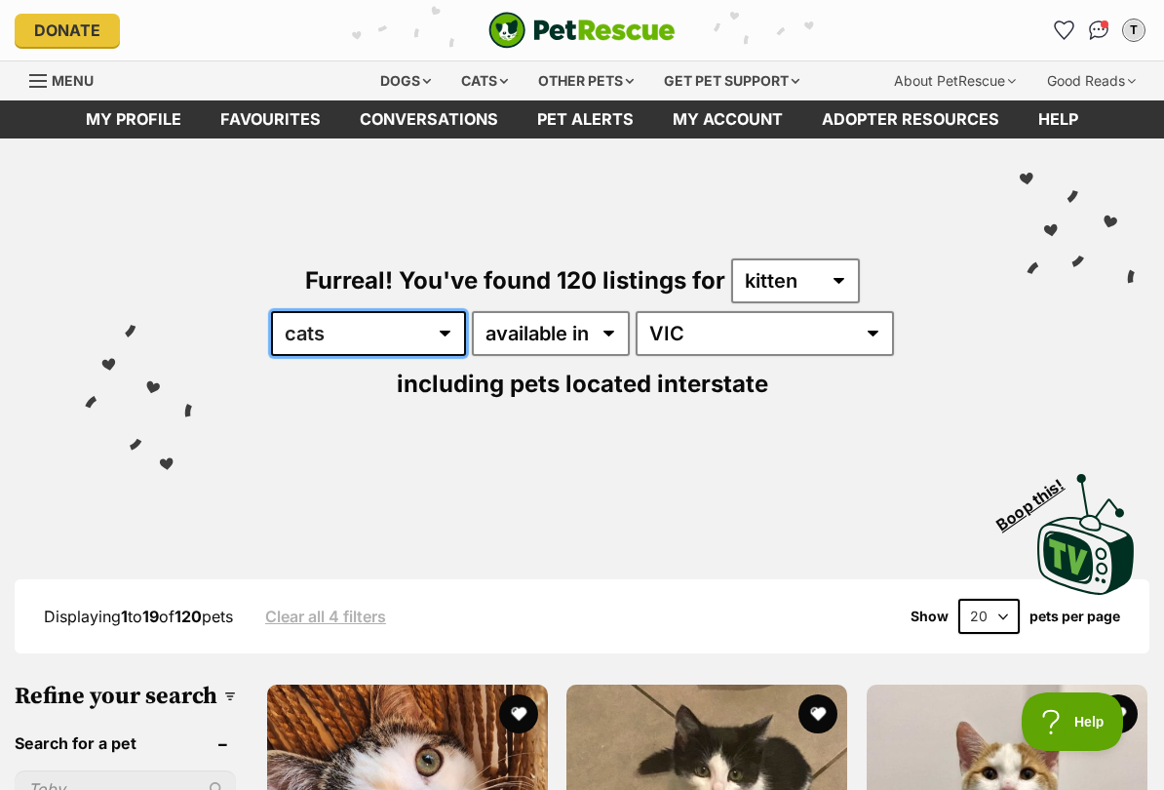
click at [412, 325] on select "any type of pet cats dogs other pets" at bounding box center [368, 333] width 195 height 45
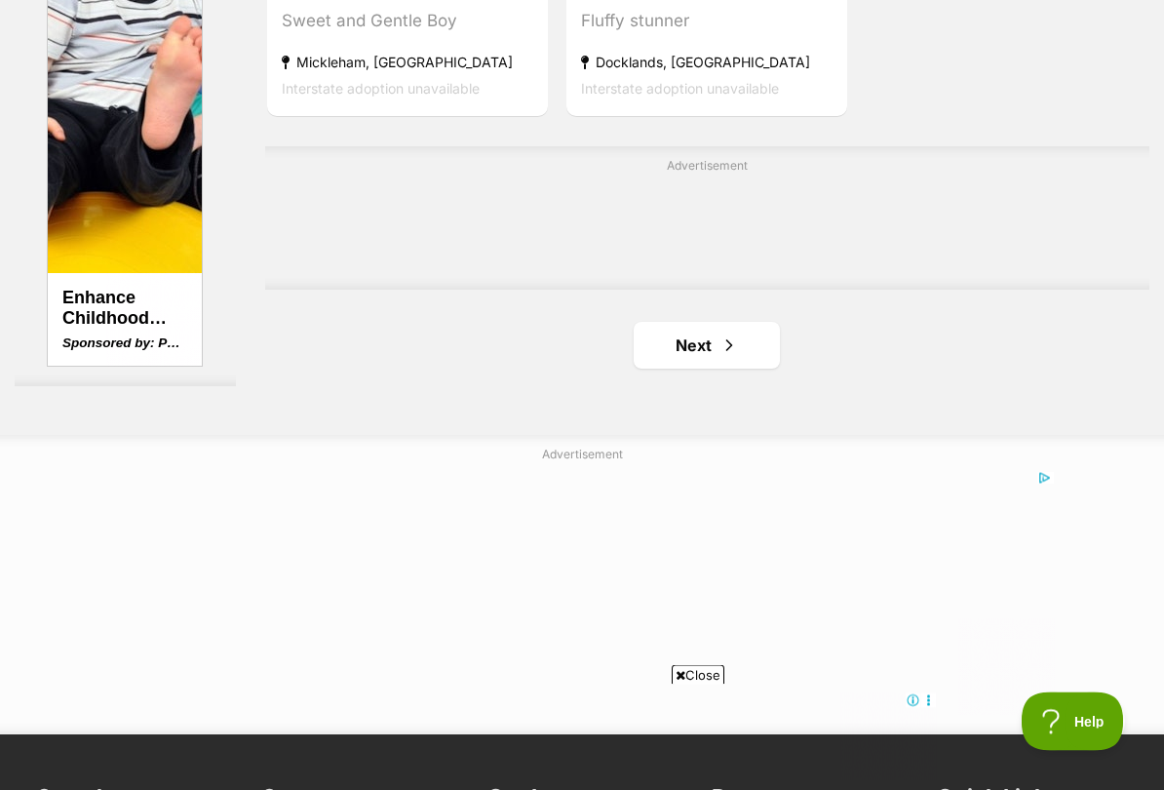
scroll to position [4397, 0]
click at [730, 368] on link "Next" at bounding box center [707, 345] width 146 height 47
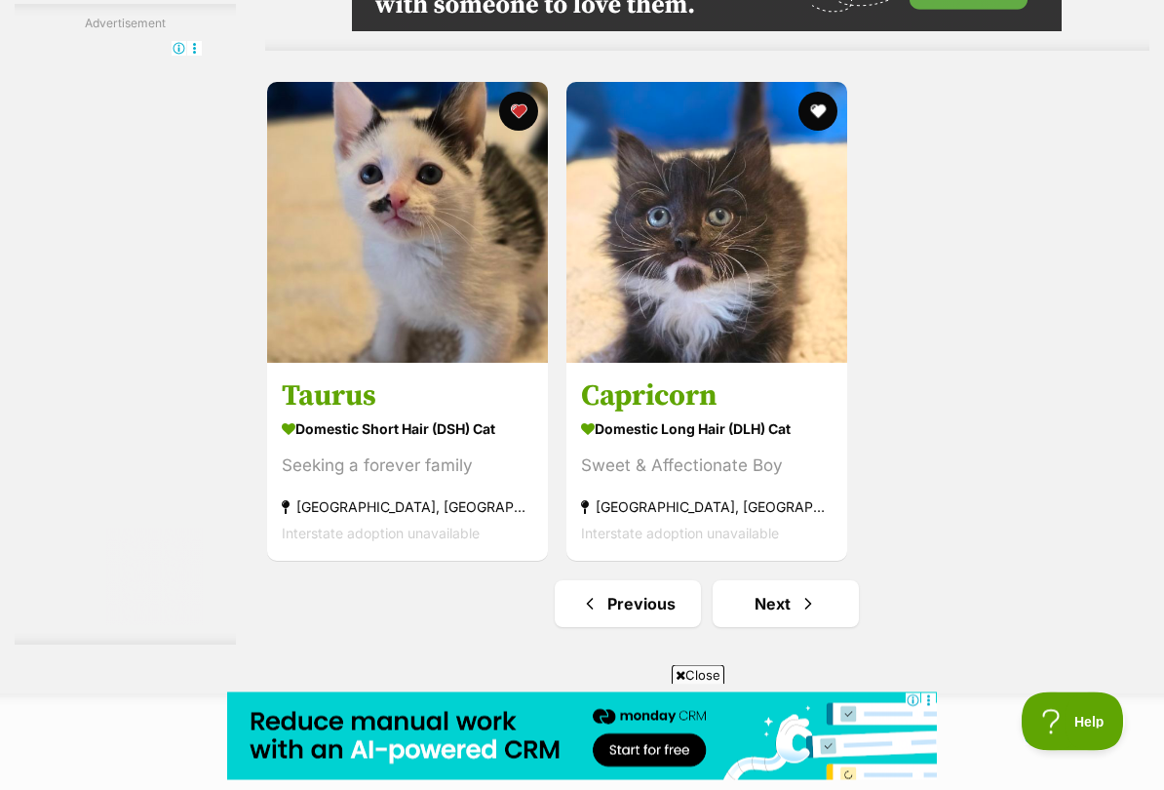
scroll to position [4141, 0]
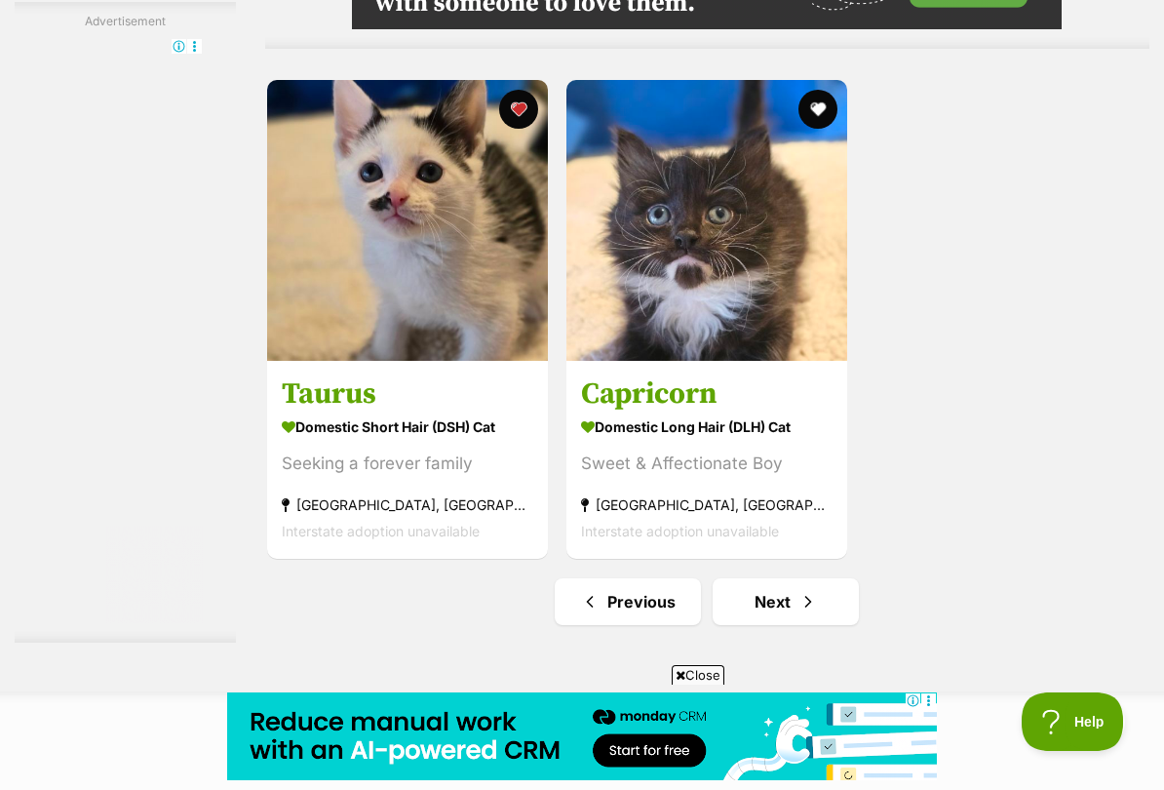
click at [787, 361] on img at bounding box center [706, 220] width 281 height 281
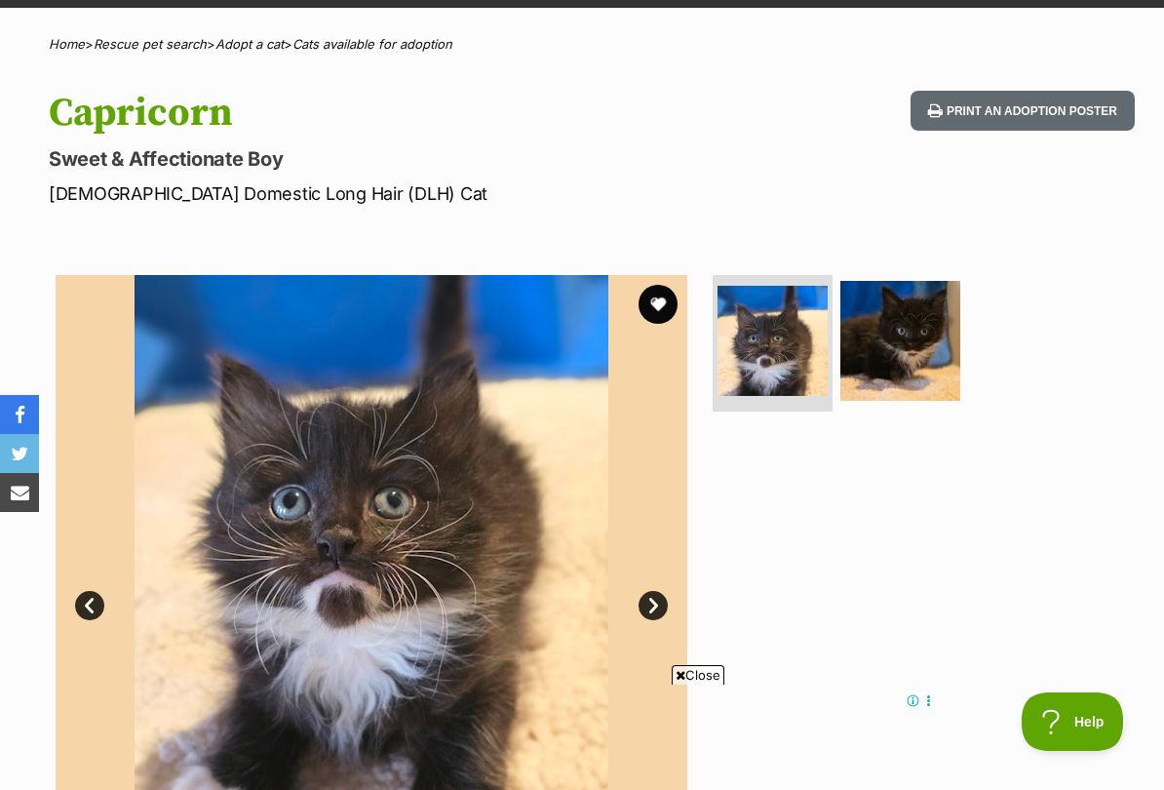
scroll to position [130, 0]
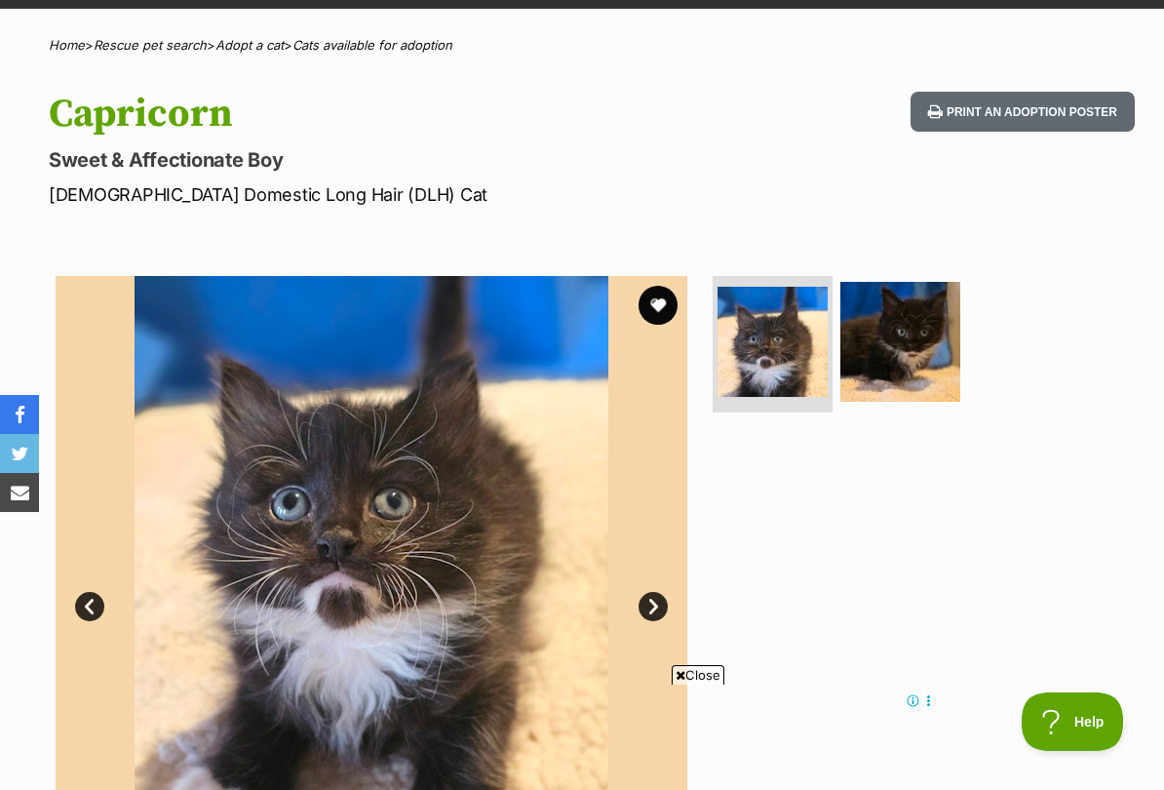
click at [664, 303] on button "favourite" at bounding box center [657, 305] width 39 height 39
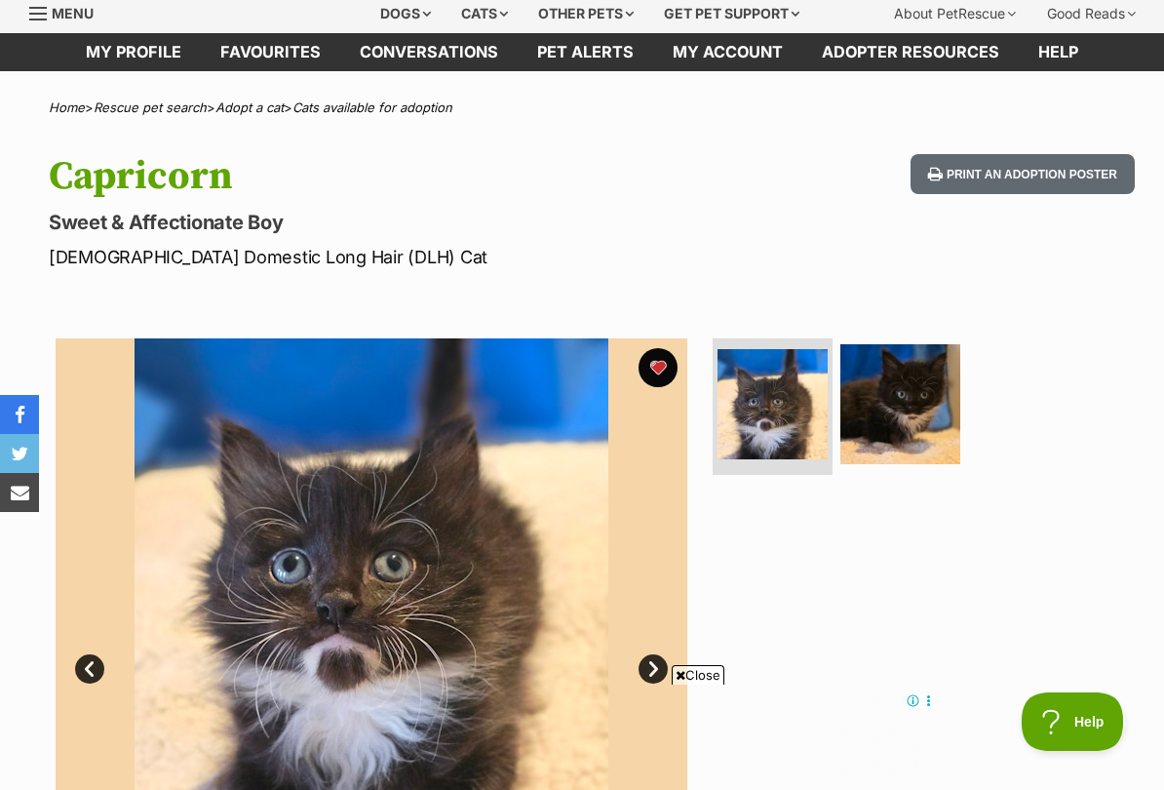
scroll to position [0, 0]
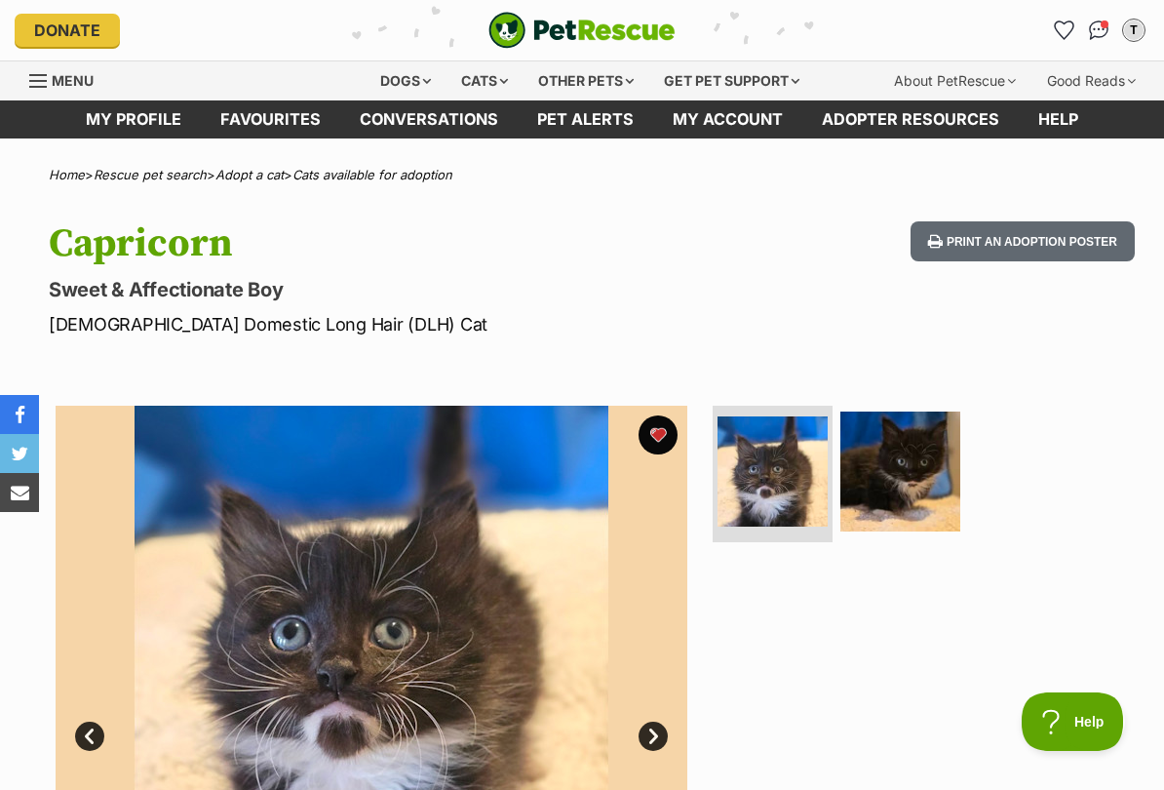
click at [96, 741] on link "Prev" at bounding box center [89, 735] width 29 height 29
click at [1106, 28] on span "Conversations" at bounding box center [1104, 24] width 8 height 8
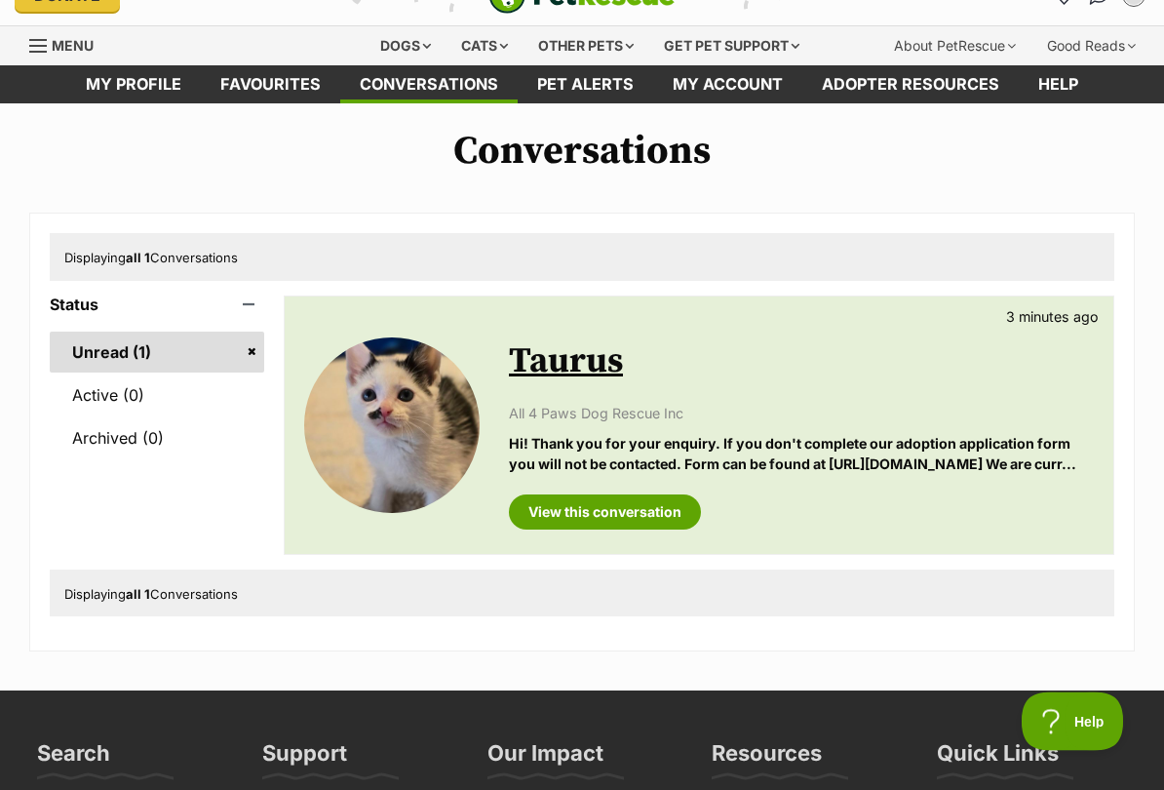
scroll to position [35, 0]
click at [676, 529] on link "View this conversation" at bounding box center [605, 511] width 192 height 35
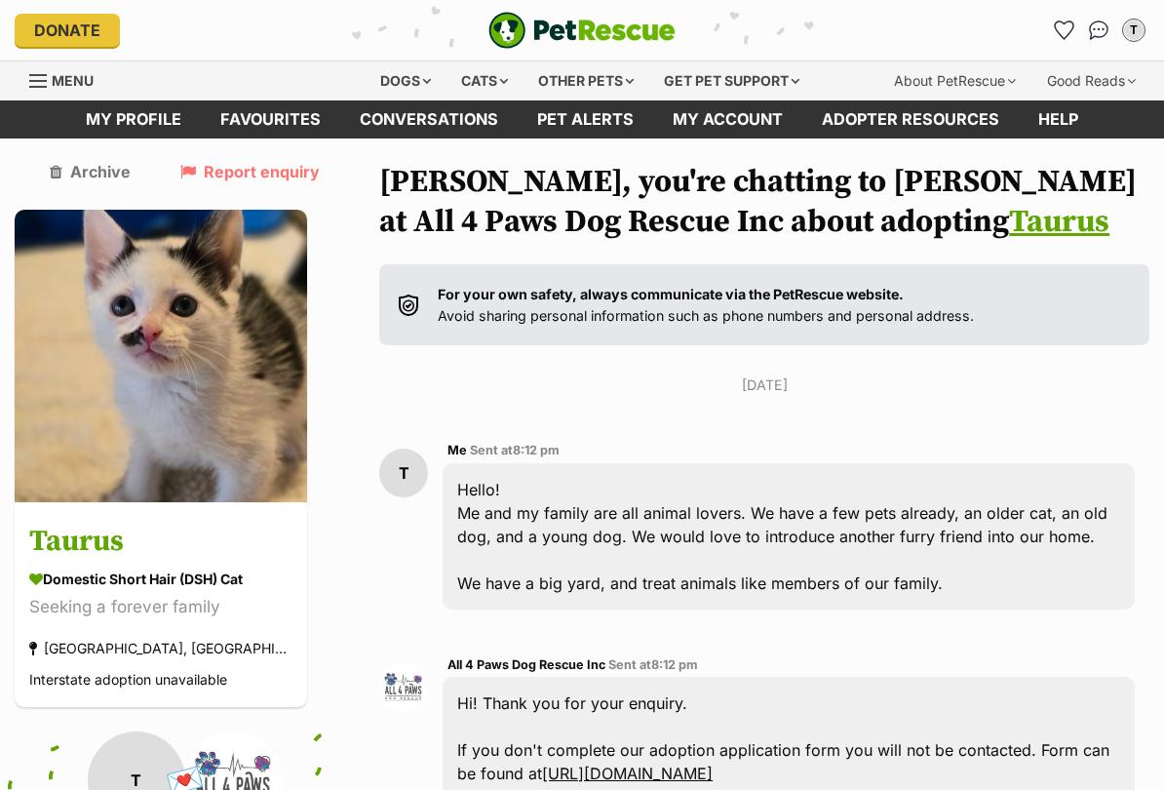
click at [245, 121] on link "Favourites" at bounding box center [270, 119] width 139 height 38
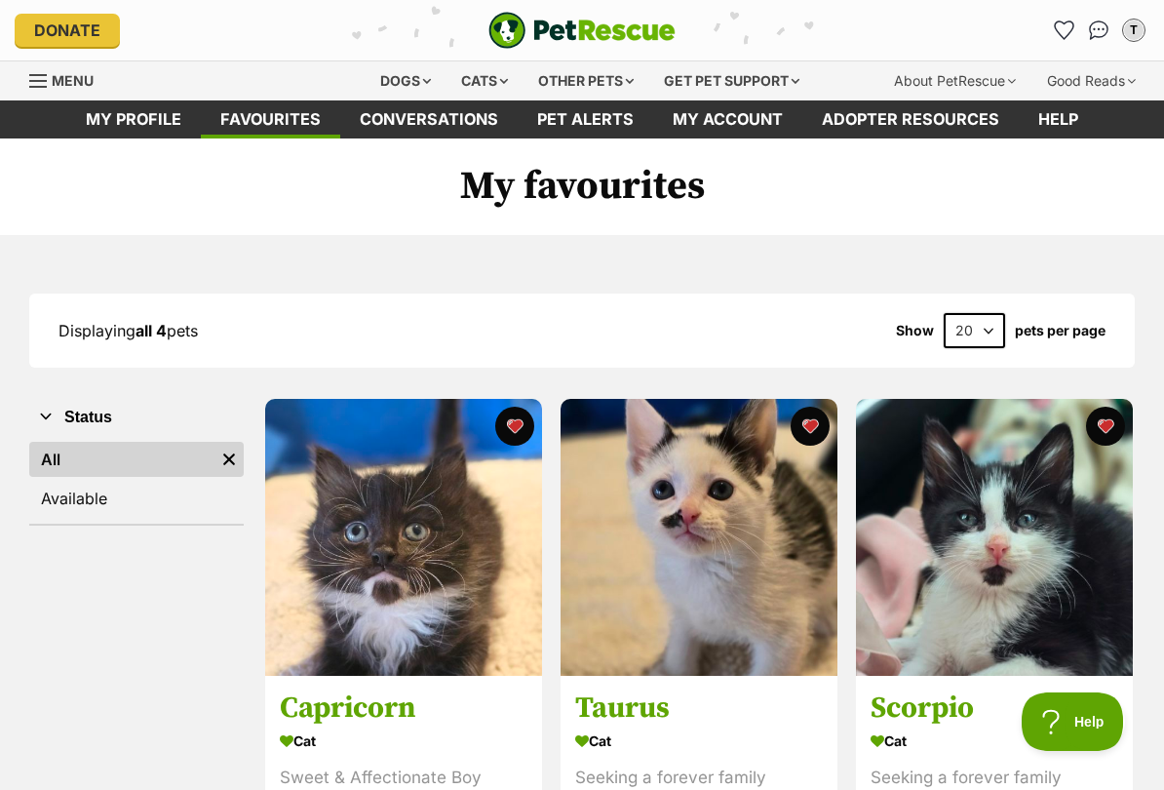
click at [78, 119] on link "My profile" at bounding box center [133, 119] width 135 height 38
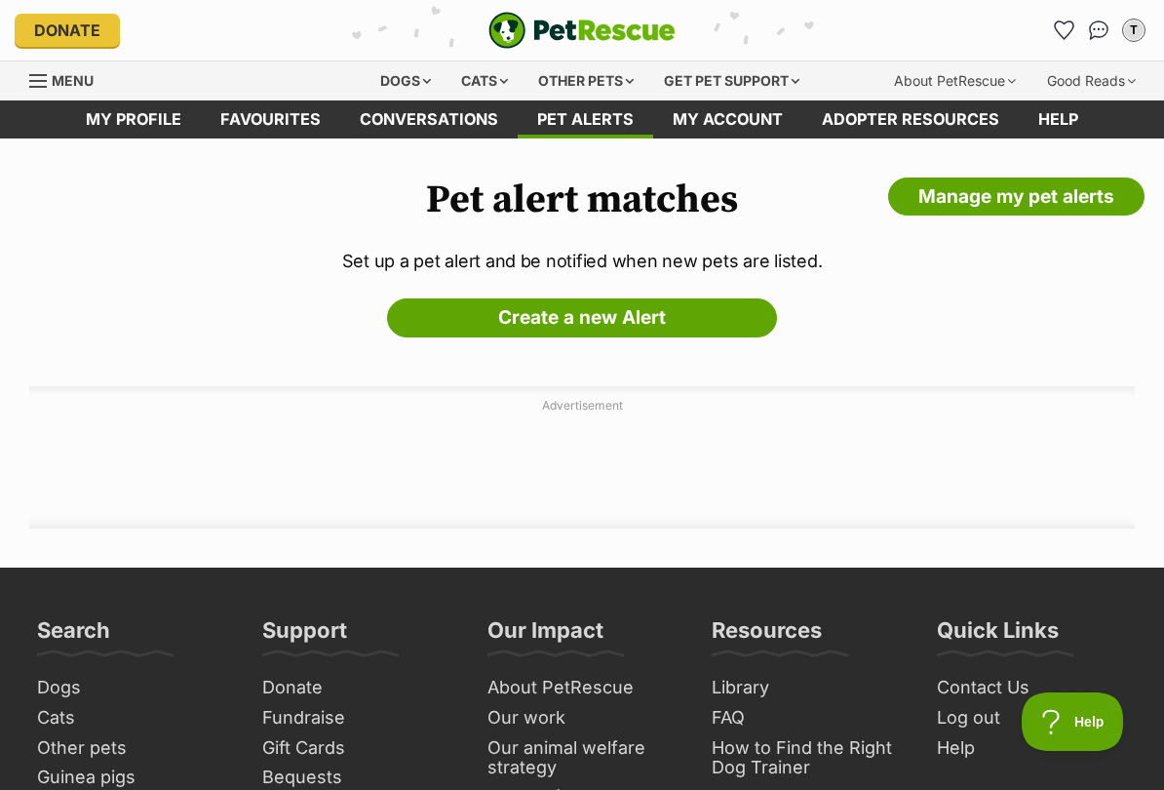
click at [104, 75] on link "Menu" at bounding box center [68, 78] width 78 height 35
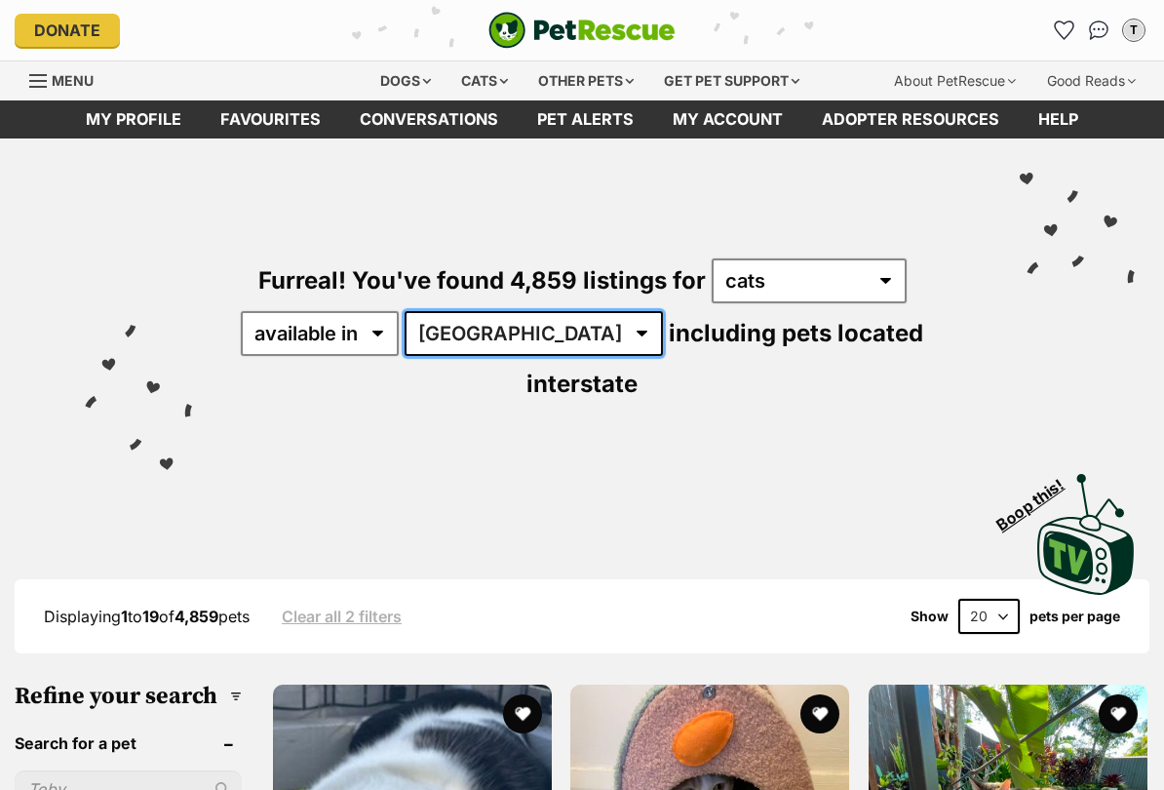
click at [500, 346] on select "[GEOGRAPHIC_DATA] [GEOGRAPHIC_DATA] [GEOGRAPHIC_DATA] [GEOGRAPHIC_DATA] [GEOGRA…" at bounding box center [534, 333] width 258 height 45
select select "VIC"
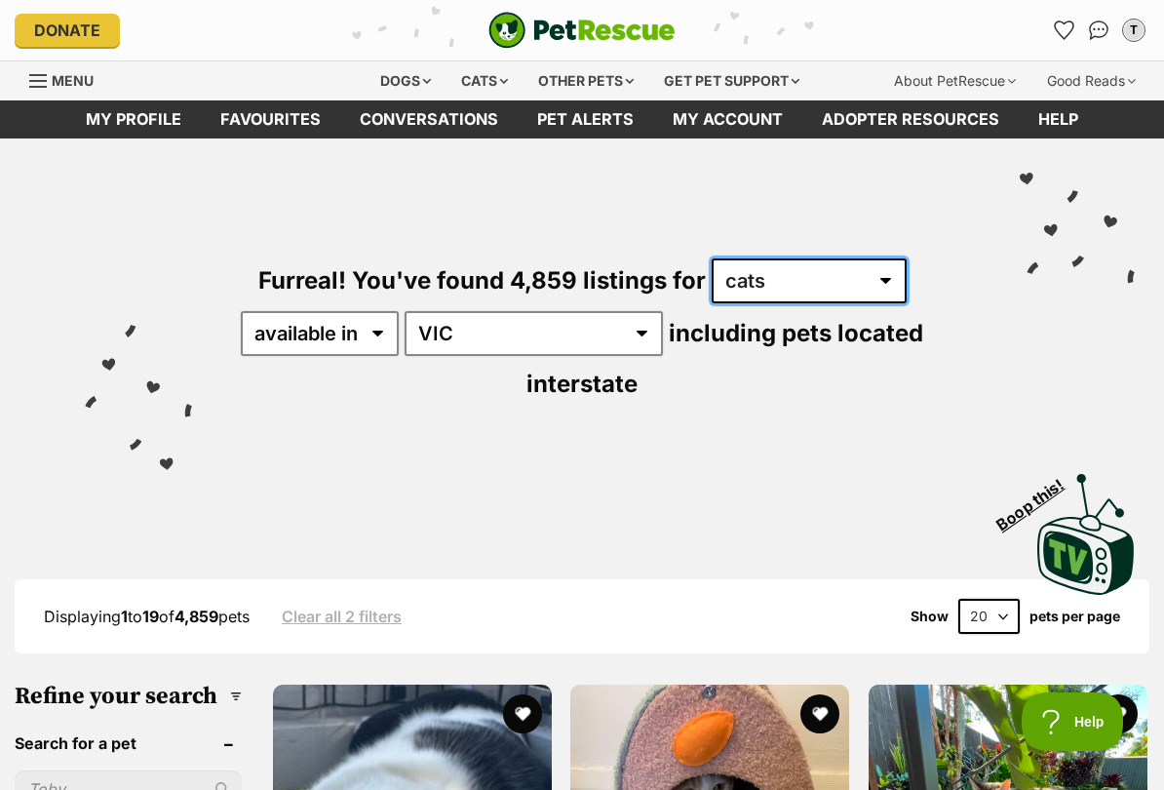
click at [775, 301] on select "any type of pet cats dogs other pets" at bounding box center [809, 280] width 195 height 45
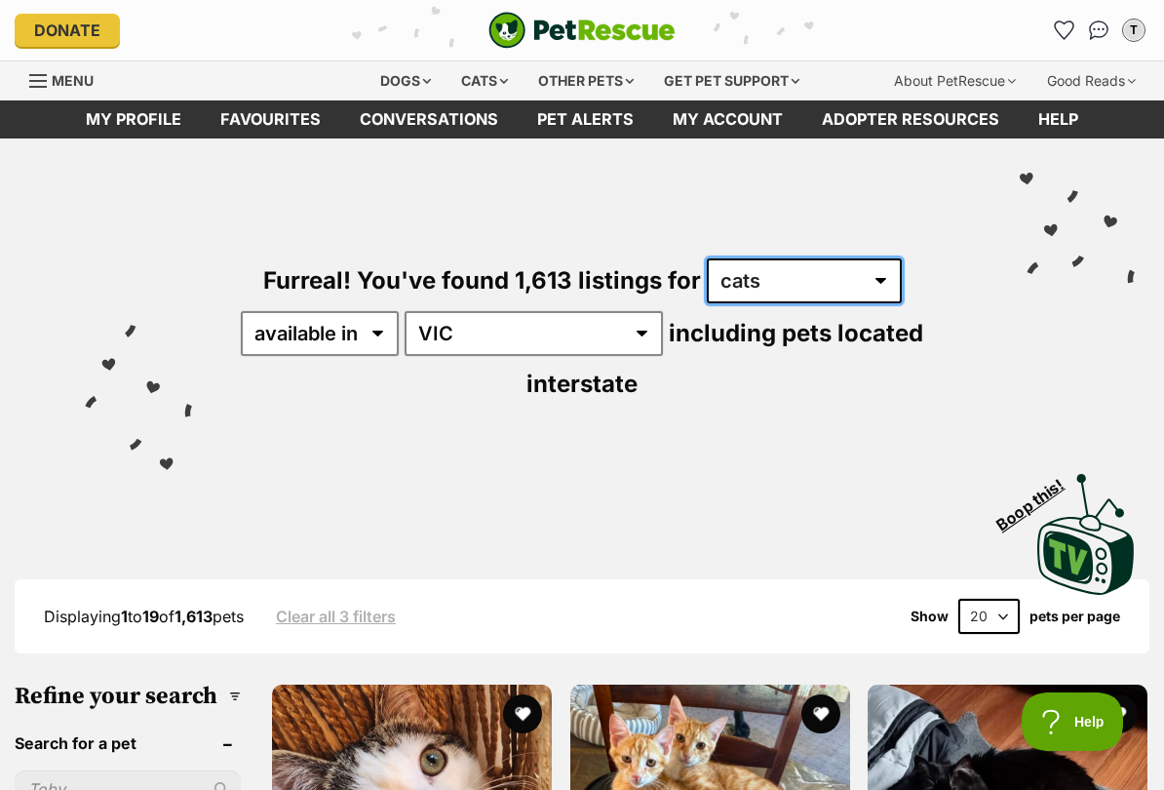
click at [786, 281] on select "any type of pet cats dogs other pets" at bounding box center [804, 280] width 195 height 45
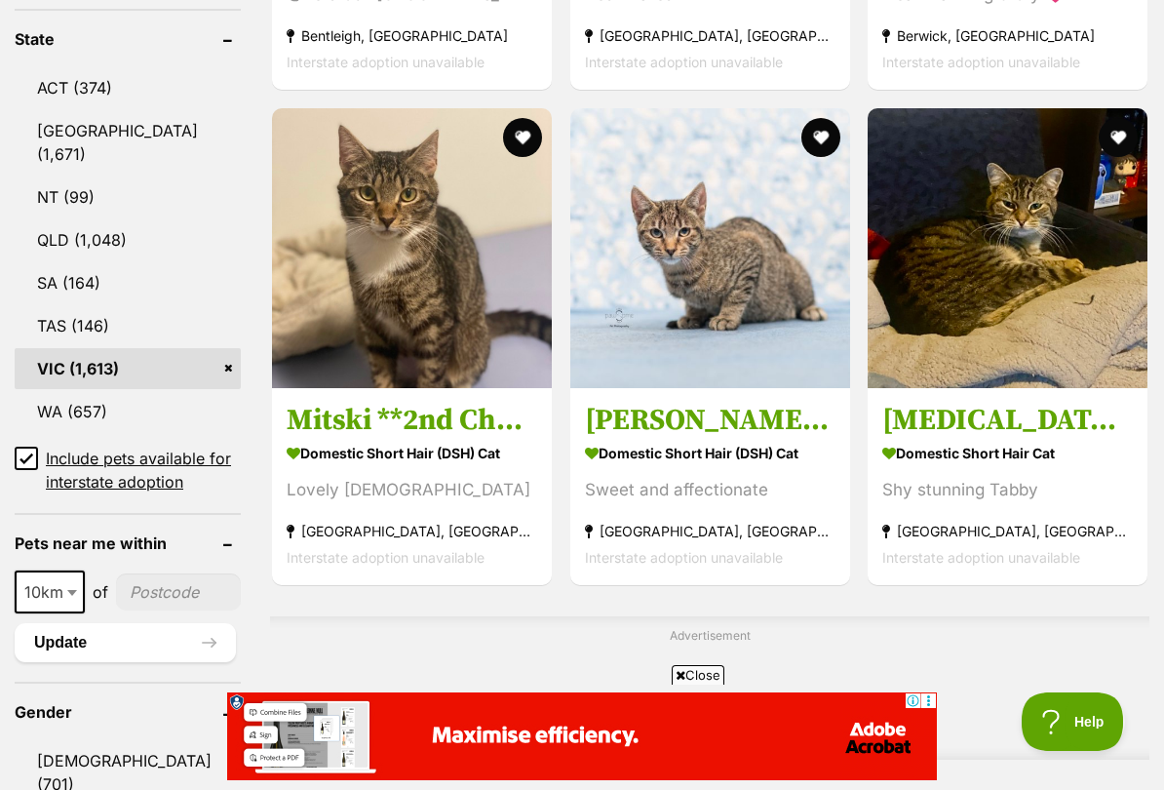
scroll to position [1063, 0]
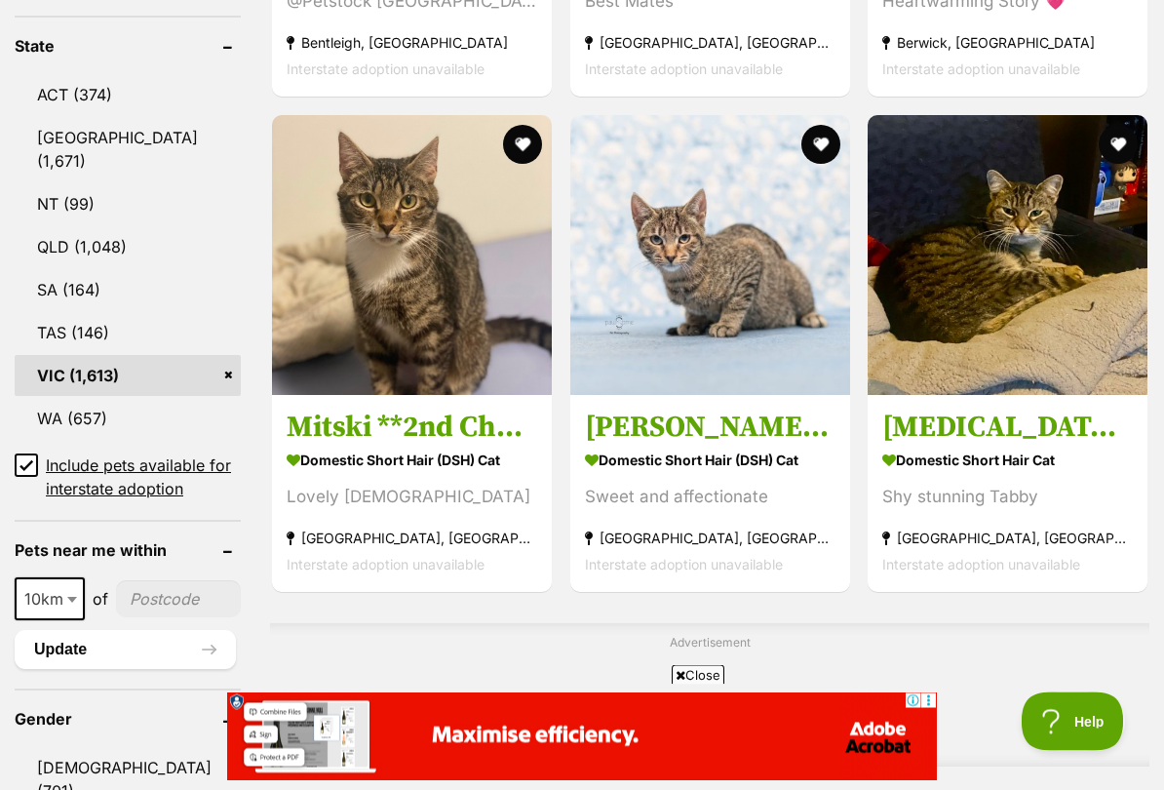
click at [27, 356] on link "VIC (1,613)" at bounding box center [128, 376] width 226 height 41
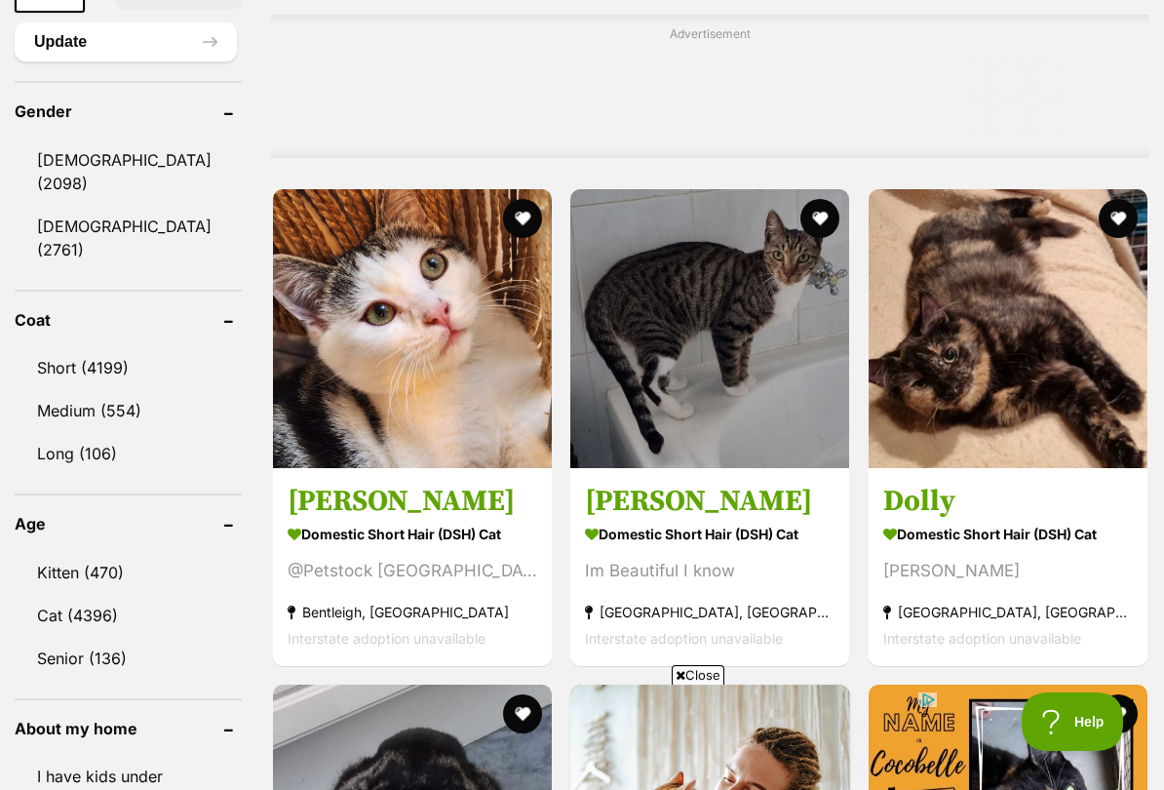
click at [20, 552] on link "Kitten (470)" at bounding box center [128, 572] width 227 height 41
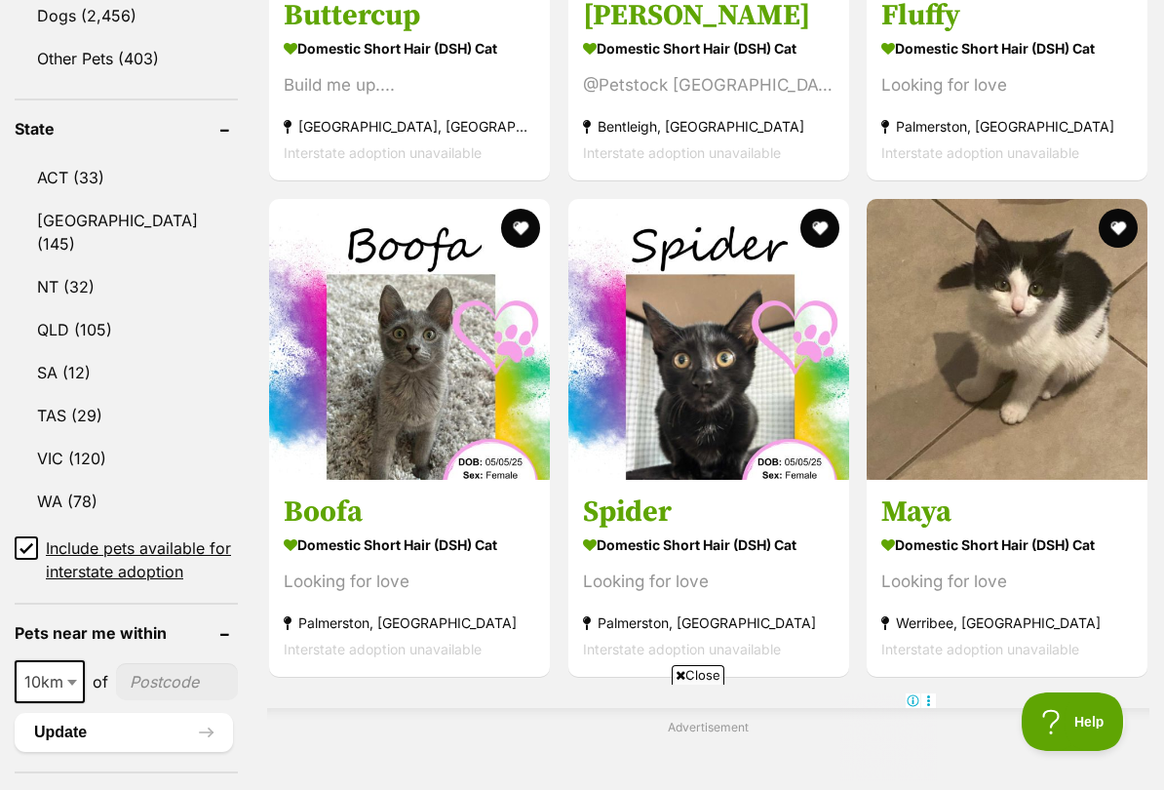
scroll to position [985, 0]
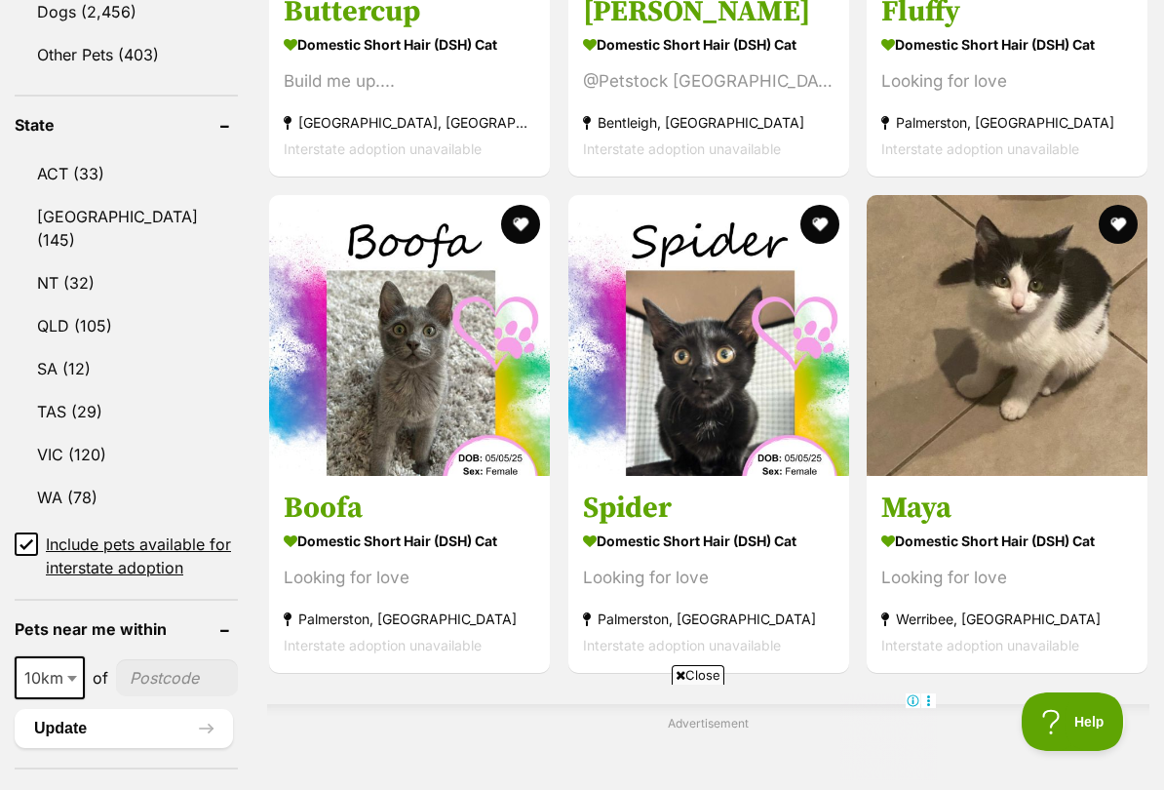
click at [789, 476] on img at bounding box center [708, 335] width 281 height 281
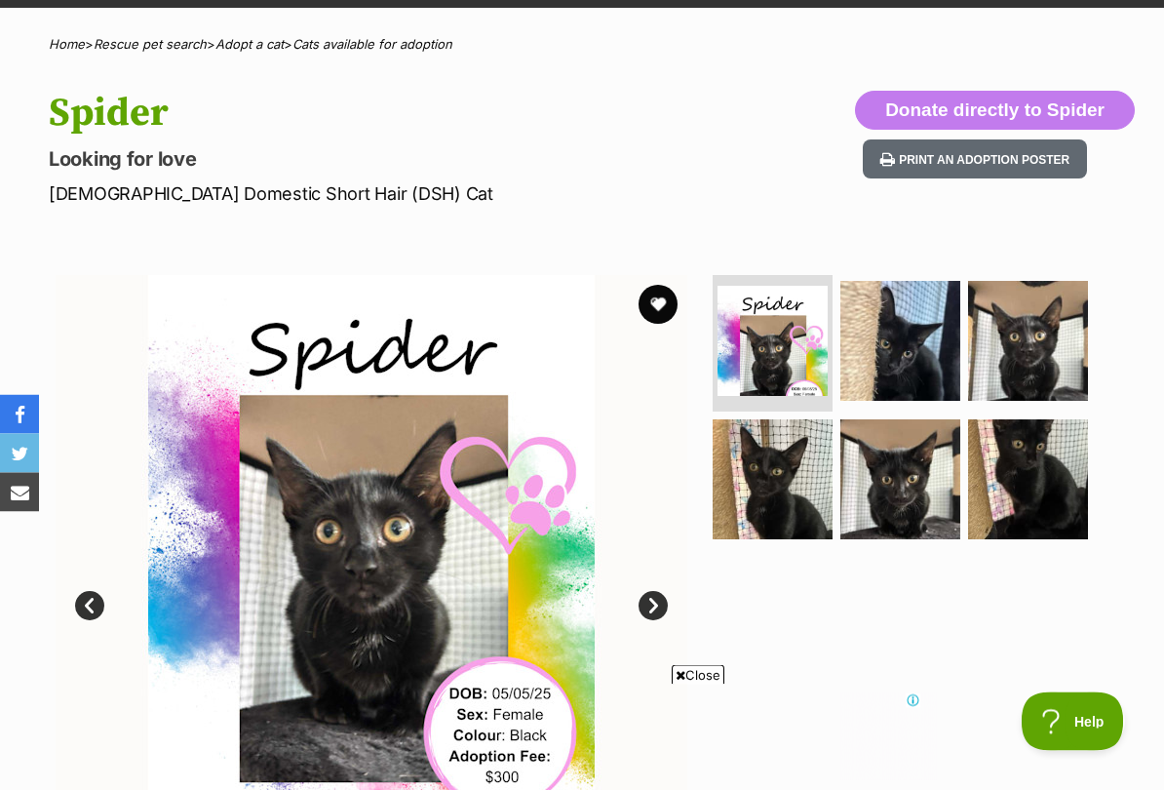
click at [675, 299] on button "favourite" at bounding box center [657, 305] width 39 height 39
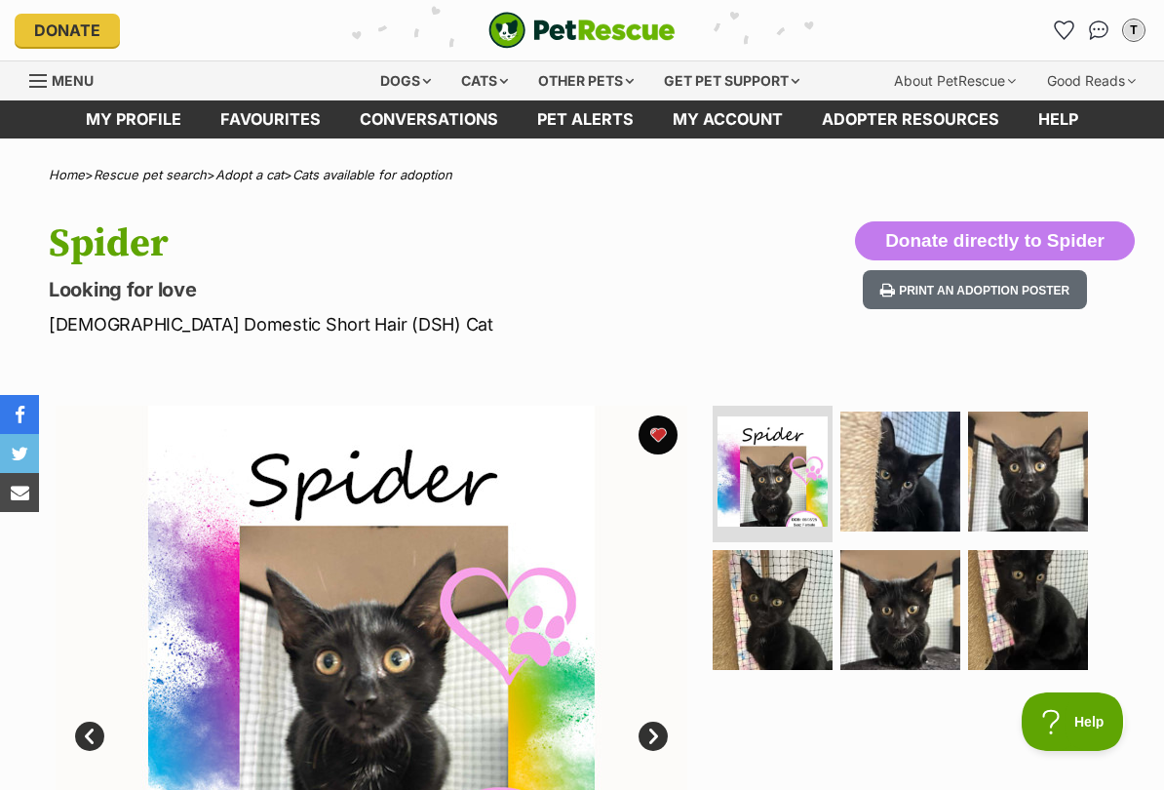
click at [43, 80] on span "Menu" at bounding box center [38, 81] width 18 height 2
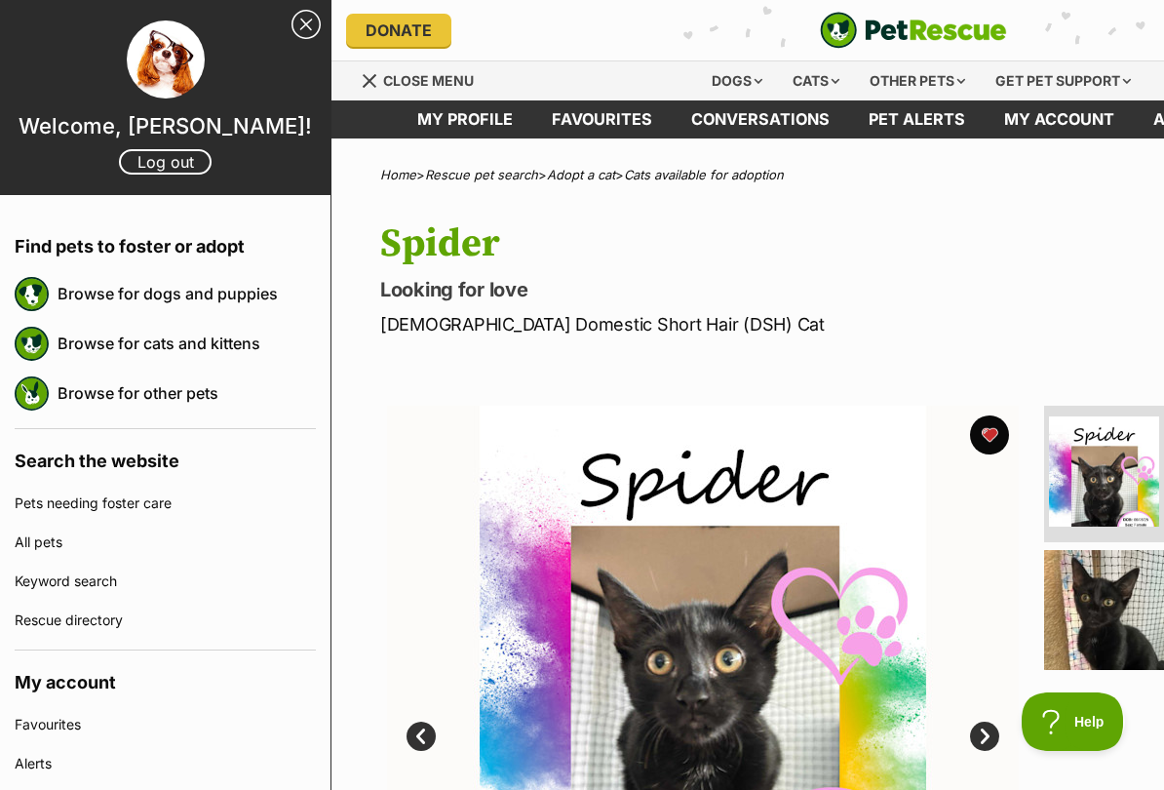
click at [320, 26] on link "Close Sidebar" at bounding box center [305, 24] width 29 height 29
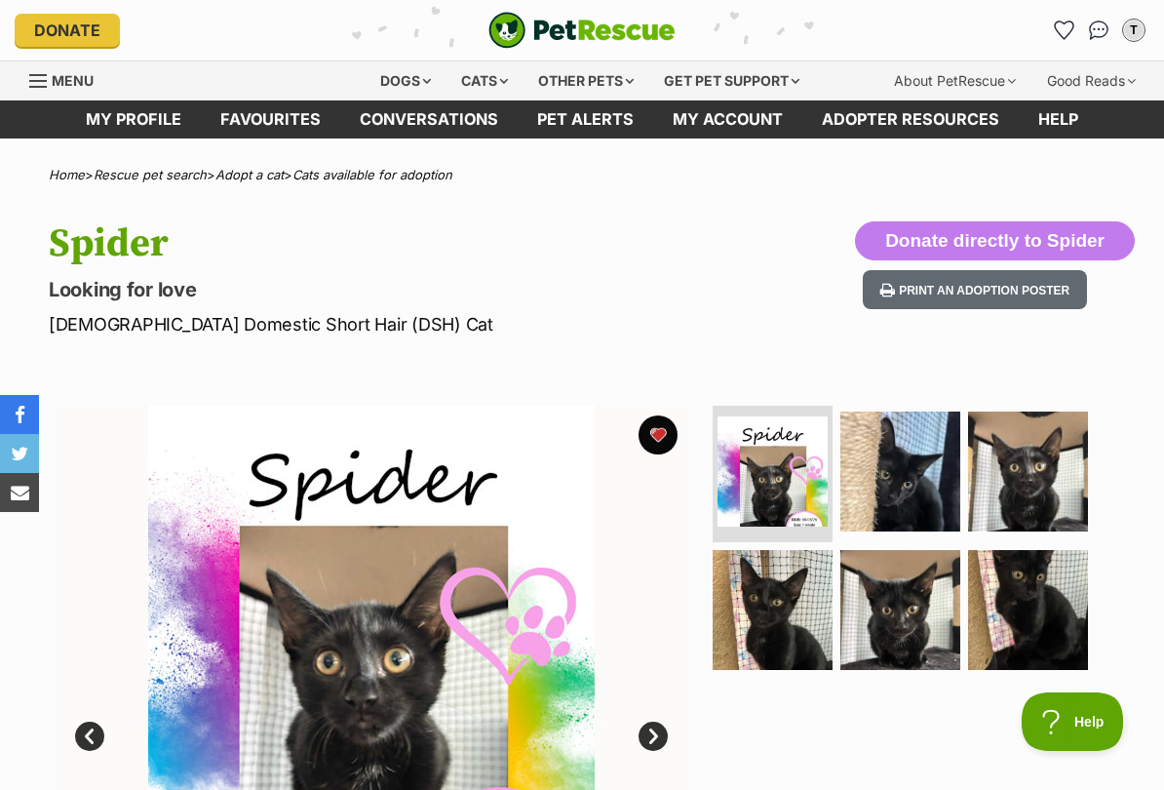
click at [320, 42] on div "Donate" at bounding box center [204, 30] width 378 height 33
click at [543, 61] on div "Other pets" at bounding box center [585, 80] width 123 height 39
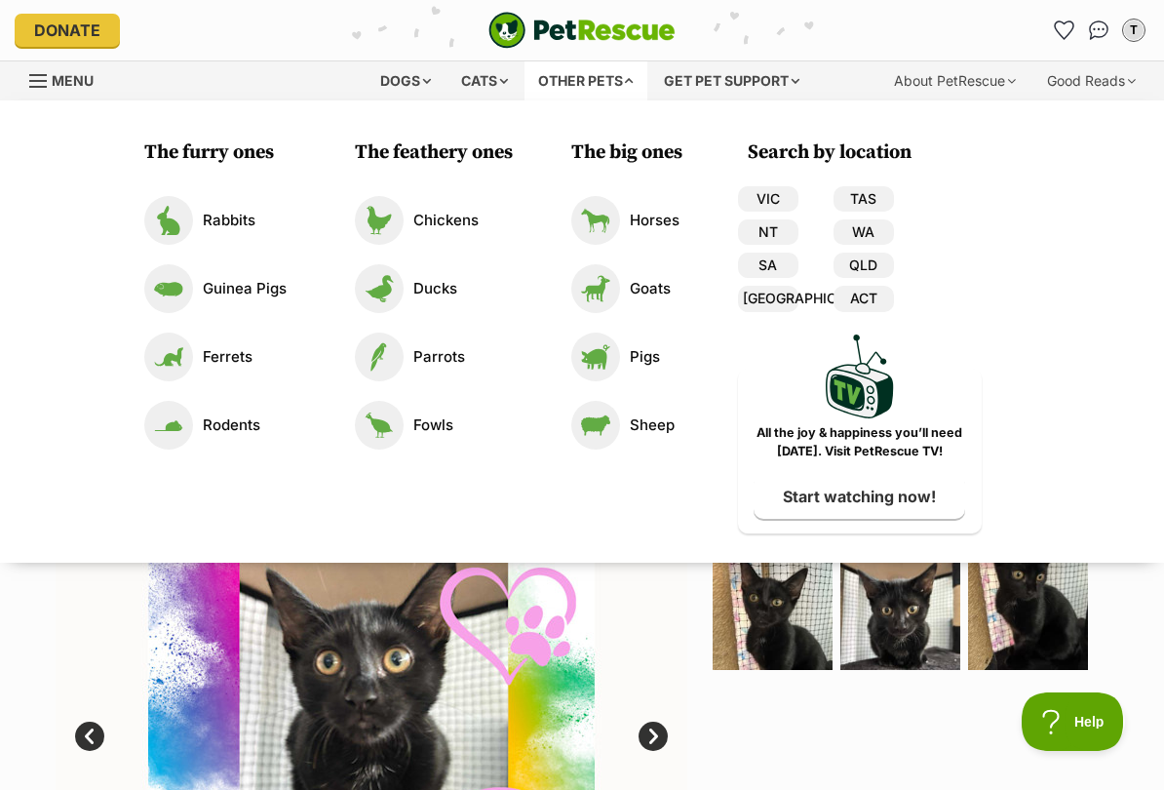
click at [503, 49] on img "PetRescue" at bounding box center [581, 30] width 187 height 37
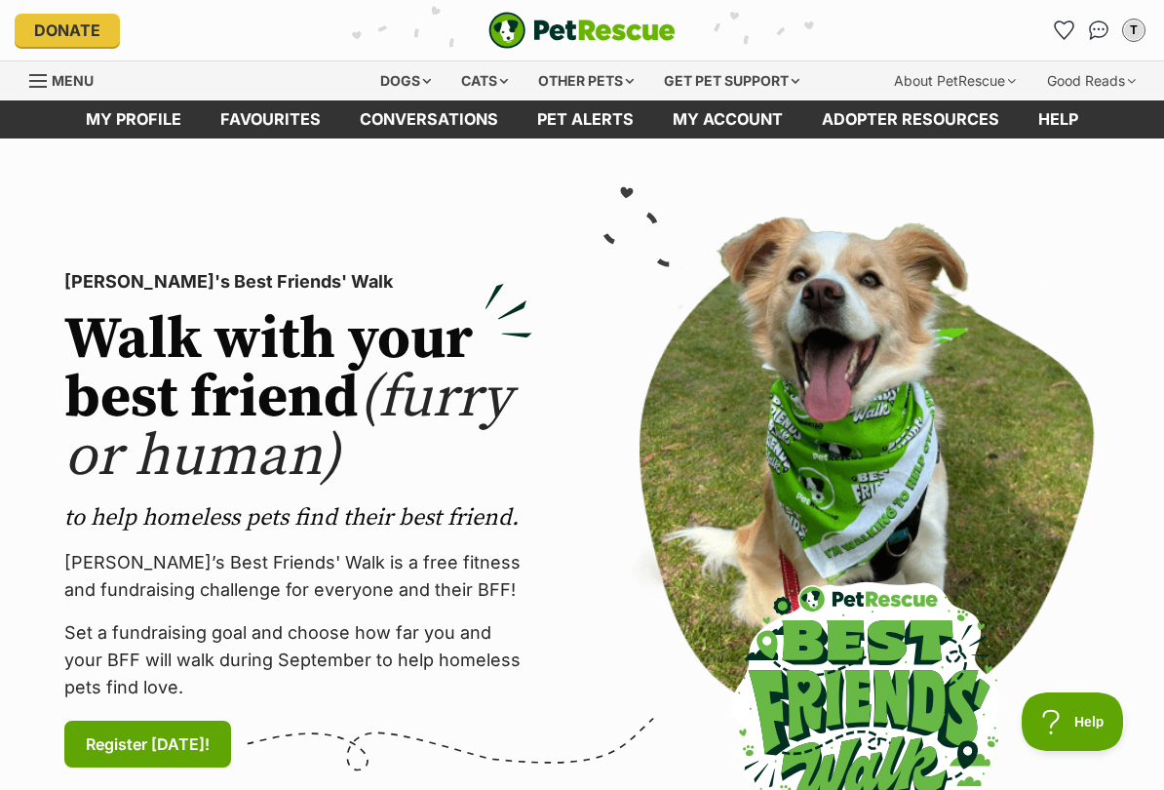
click at [126, 120] on link "My profile" at bounding box center [133, 119] width 135 height 38
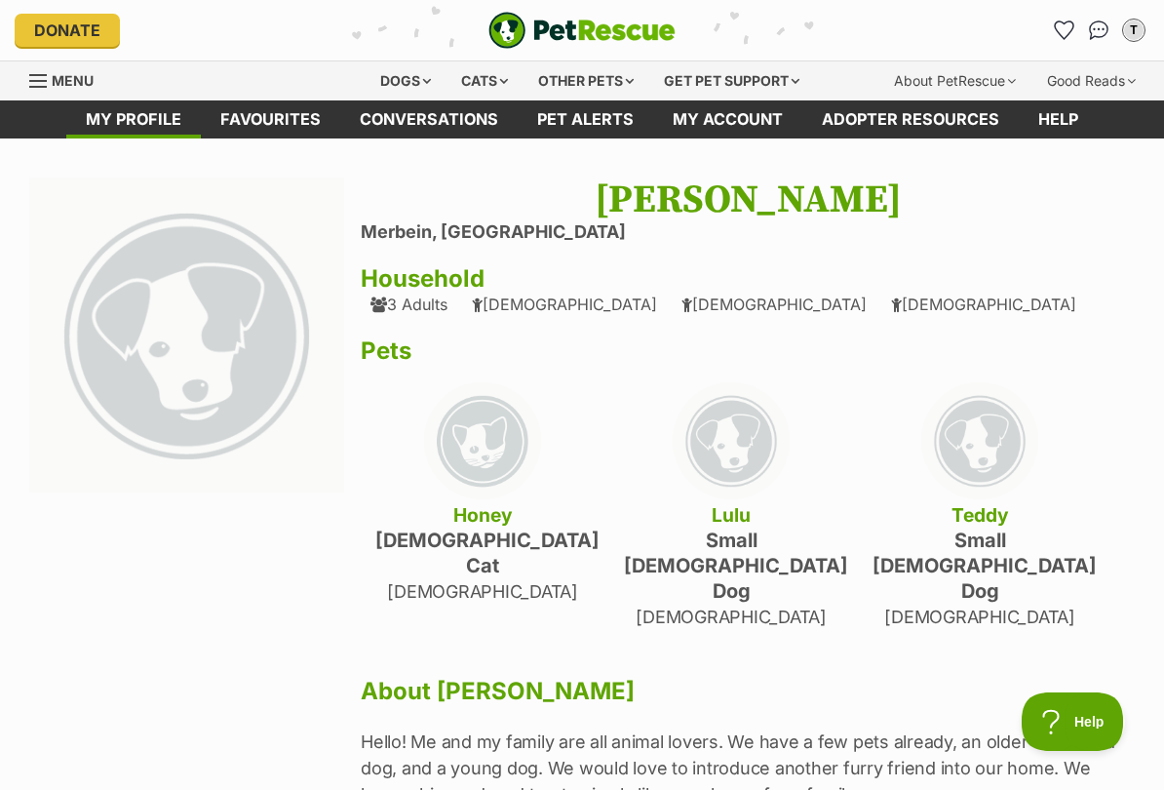
click at [211, 128] on link "Favourites" at bounding box center [270, 119] width 139 height 38
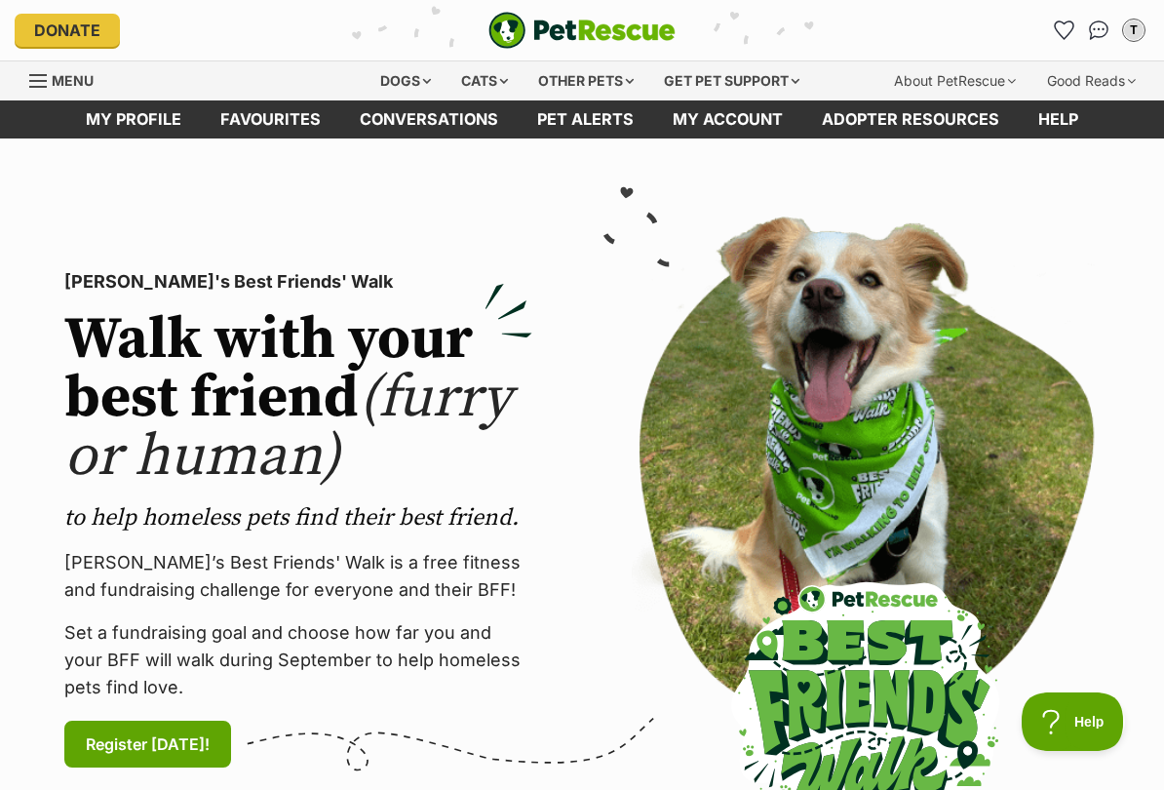
click at [244, 111] on link "Favourites" at bounding box center [270, 119] width 139 height 38
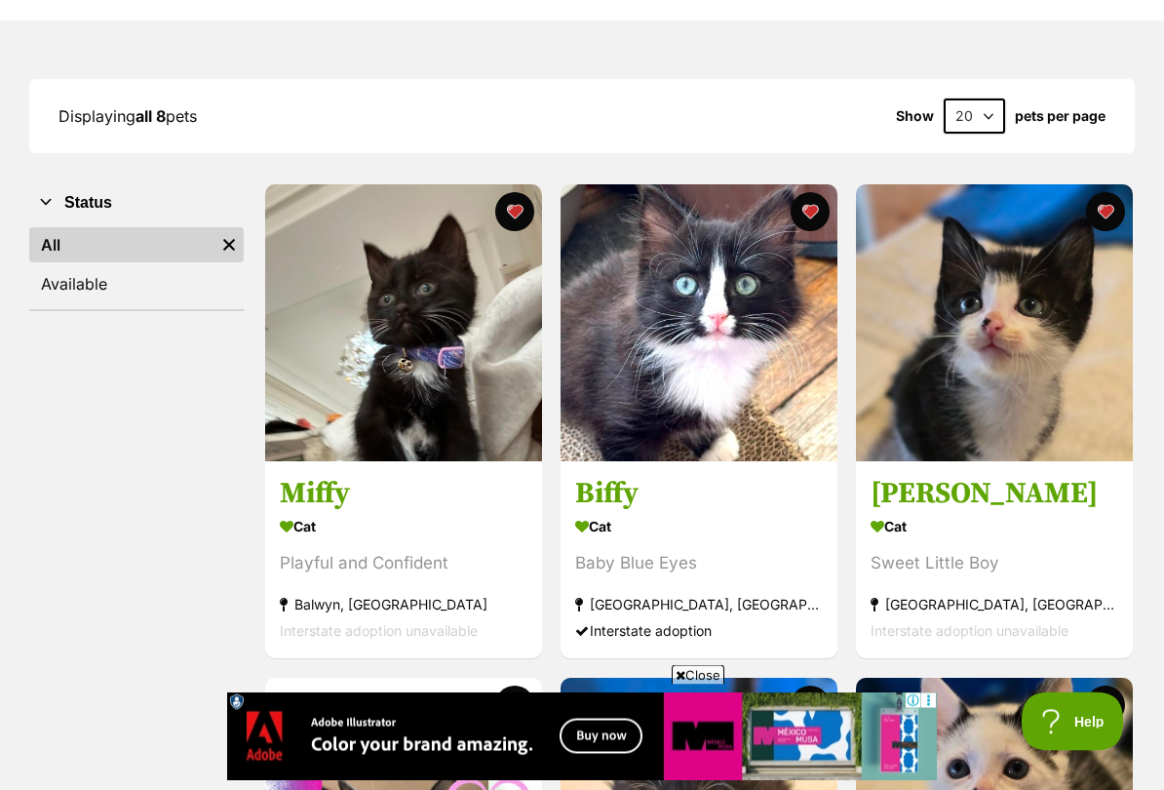
scroll to position [216, 0]
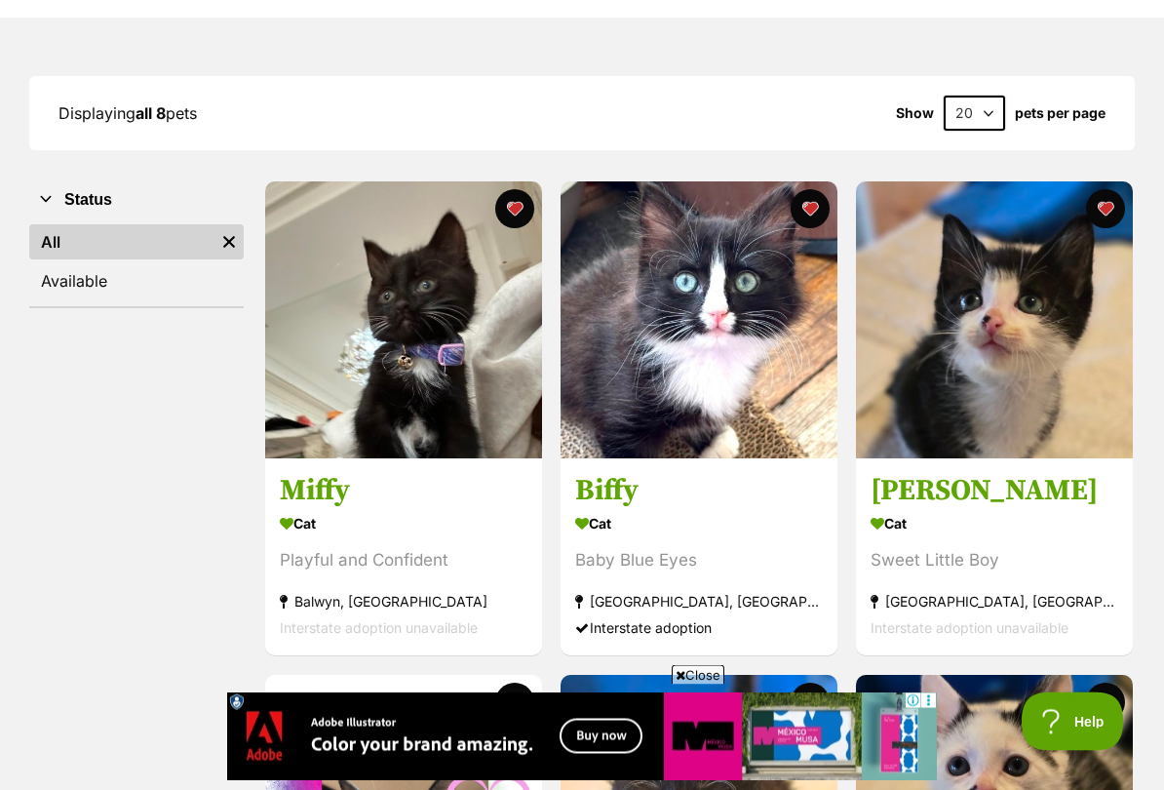
click at [817, 212] on button "favourite" at bounding box center [810, 209] width 39 height 39
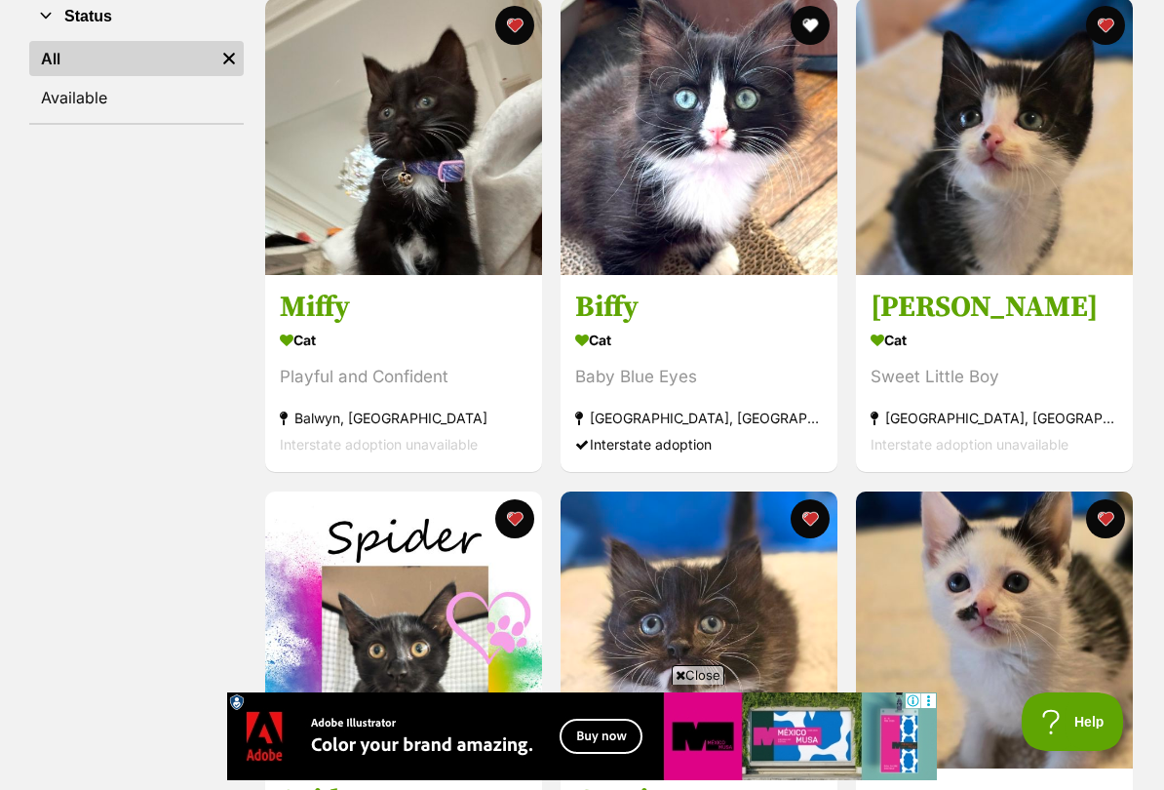
scroll to position [412, 0]
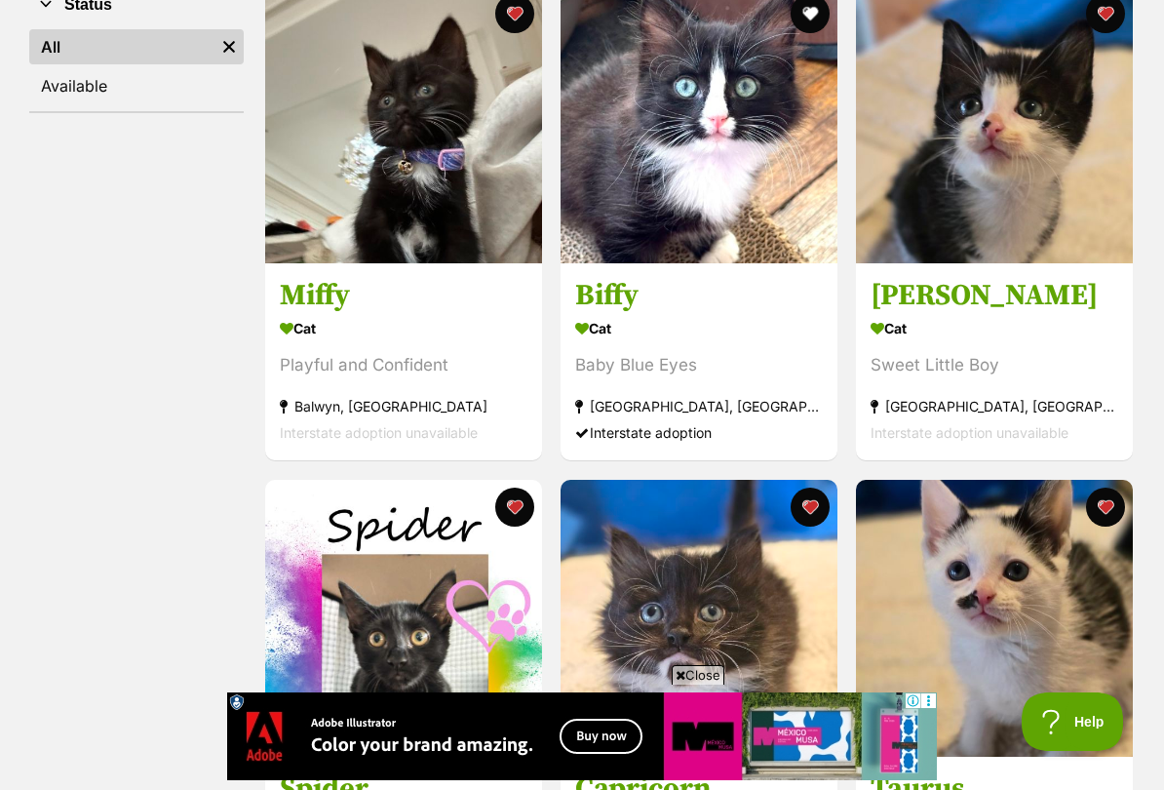
click at [518, 503] on button "favourite" at bounding box center [514, 506] width 39 height 39
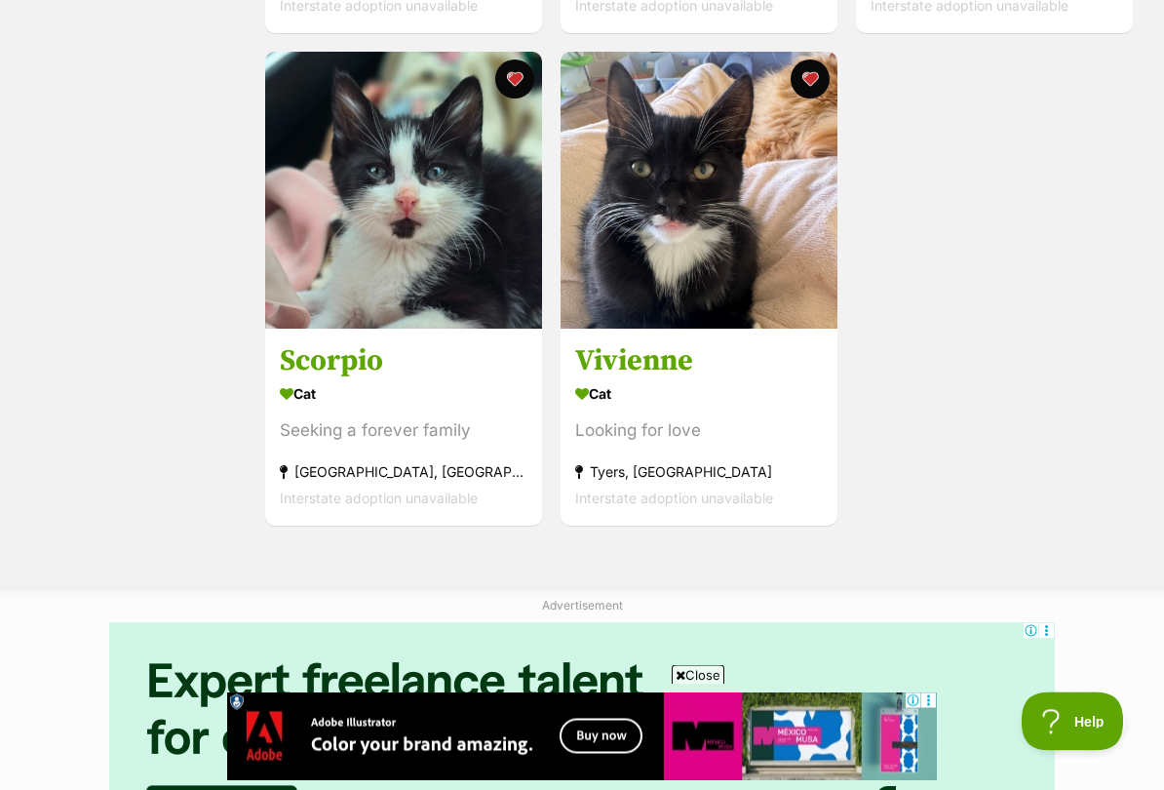
scroll to position [1332, 0]
